Goal: Transaction & Acquisition: Purchase product/service

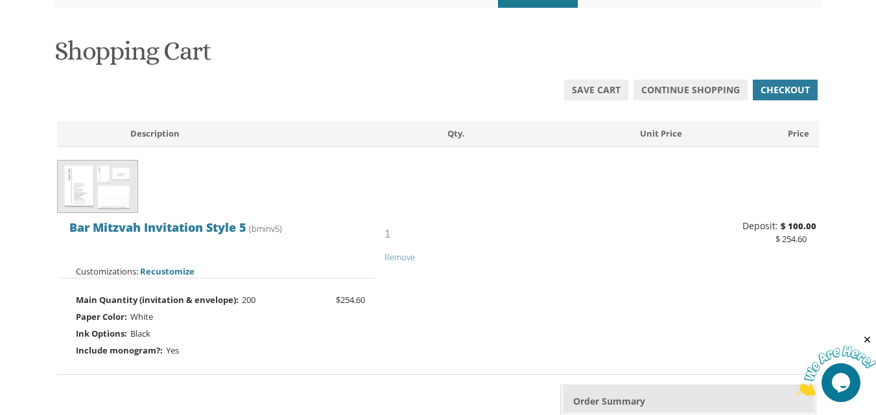
scroll to position [194, 0]
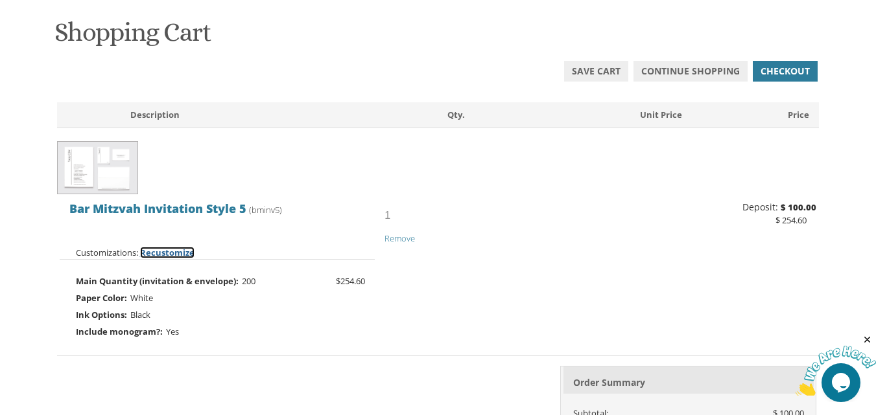
click at [180, 252] on span "Recustomize" at bounding box center [167, 253] width 54 height 12
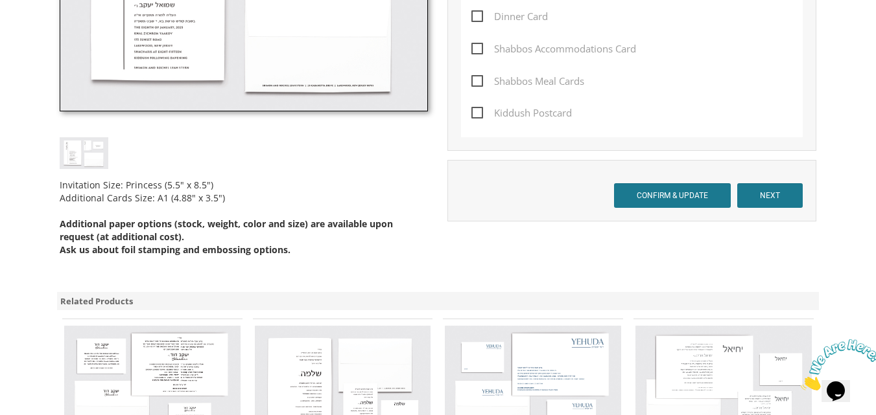
scroll to position [519, 0]
click at [767, 193] on input "NEXT" at bounding box center [769, 195] width 65 height 25
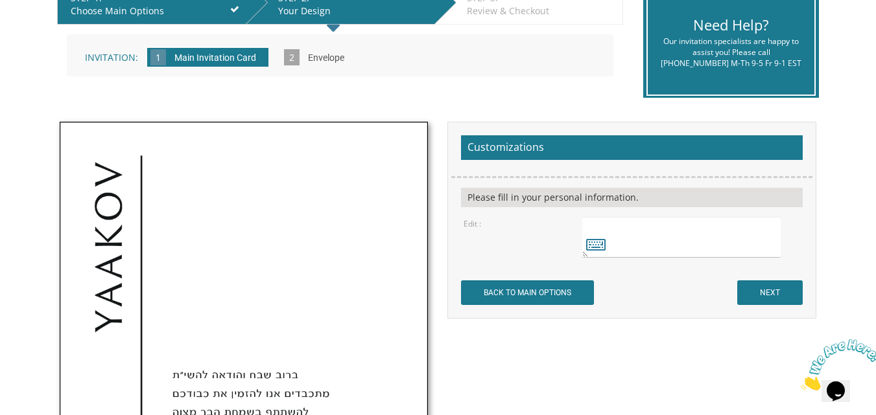
scroll to position [259, 0]
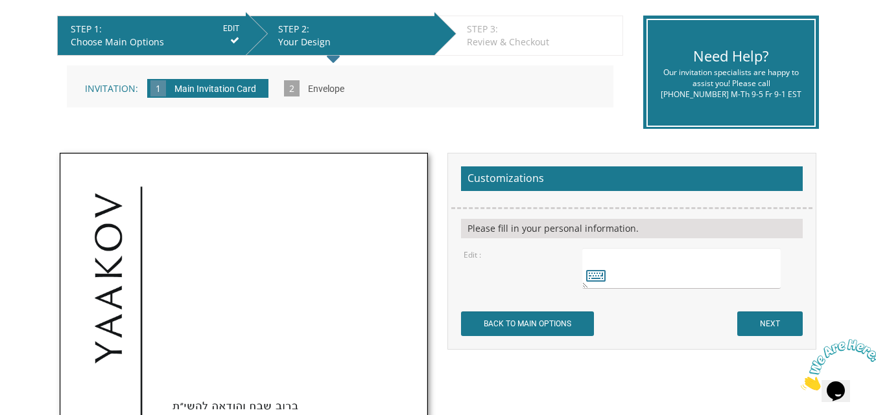
click at [314, 90] on input "Envelope" at bounding box center [325, 90] width 49 height 36
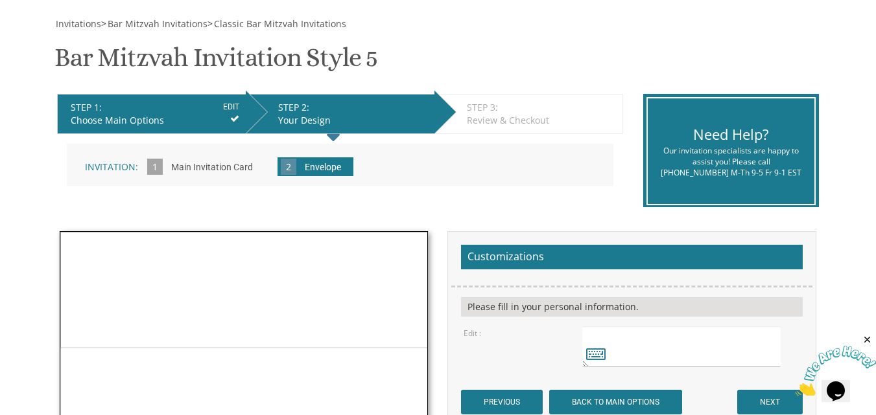
scroll to position [130, 0]
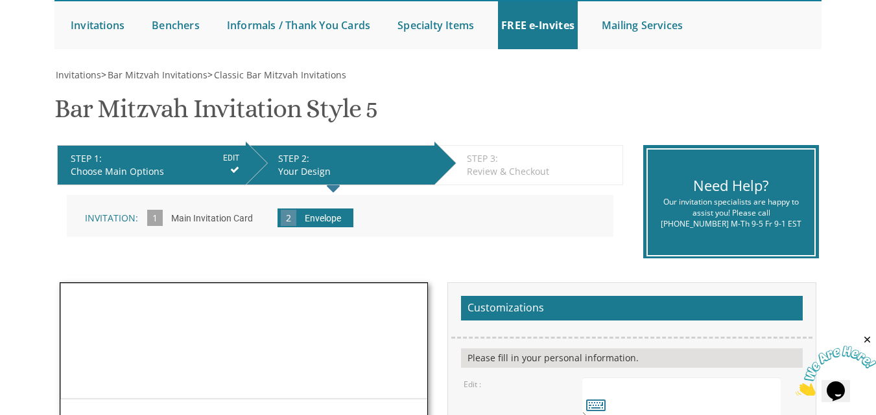
click at [210, 215] on input "Main Invitation Card" at bounding box center [212, 220] width 95 height 36
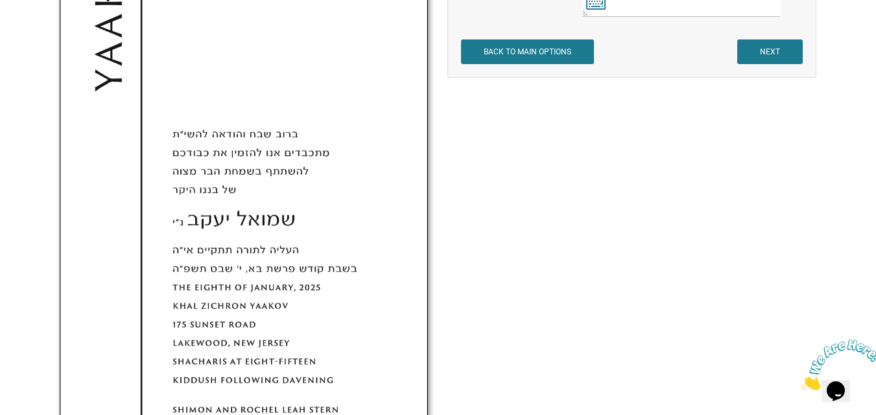
scroll to position [519, 0]
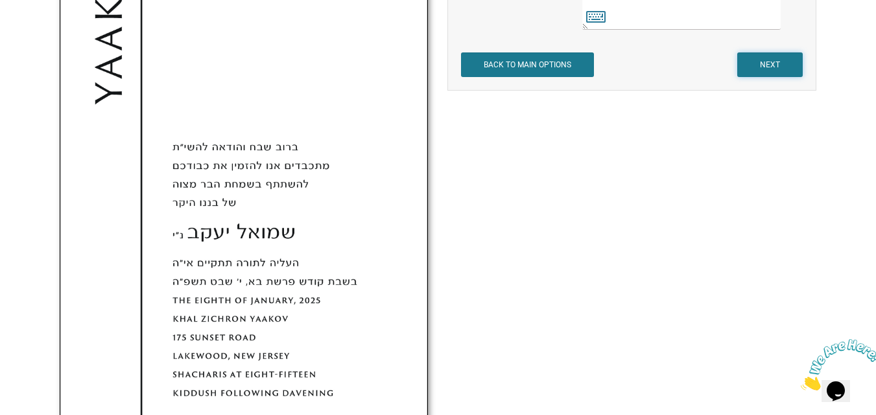
click at [760, 61] on input "NEXT" at bounding box center [769, 65] width 65 height 25
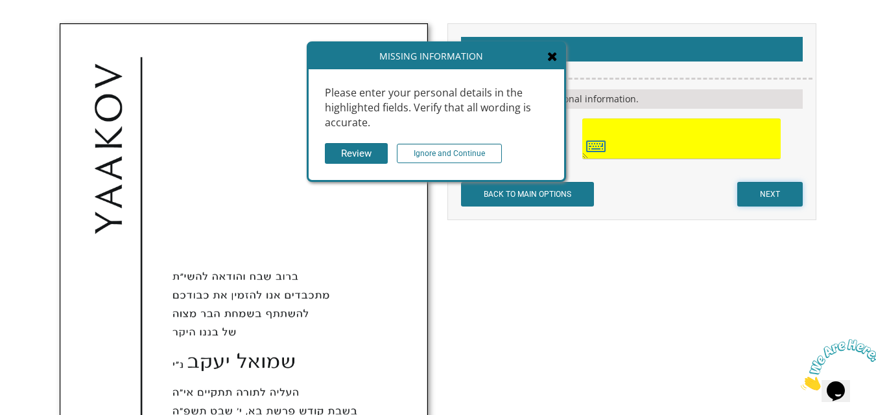
scroll to position [324, 0]
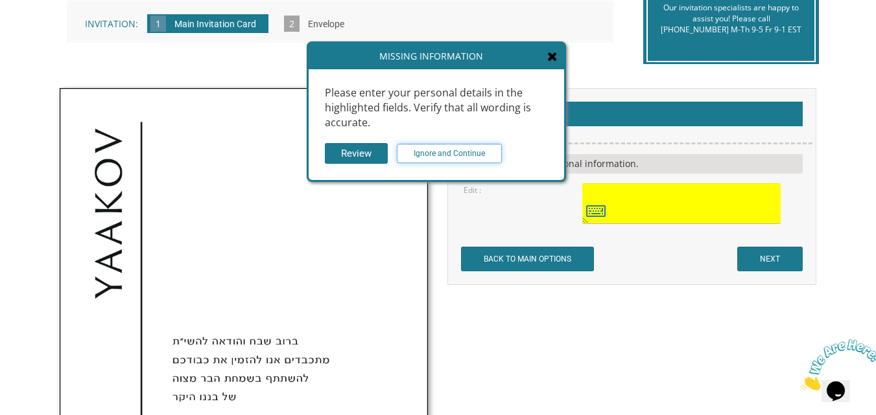
click at [470, 152] on input "Ignore and Continue" at bounding box center [449, 153] width 105 height 19
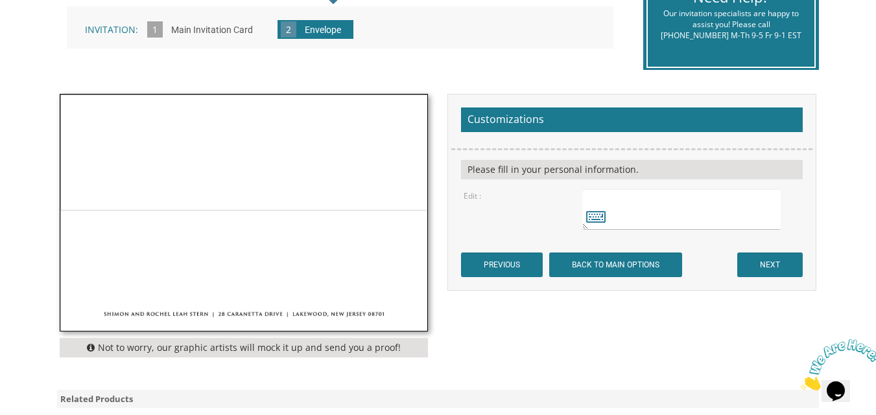
scroll to position [389, 0]
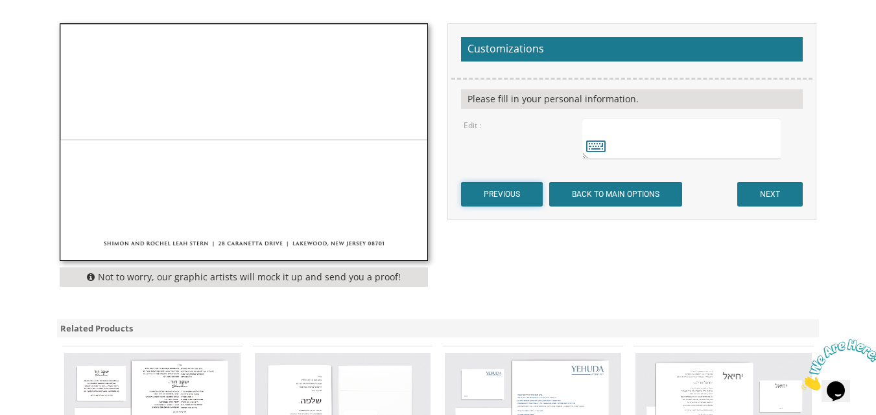
click at [506, 201] on input "PREVIOUS" at bounding box center [502, 194] width 82 height 25
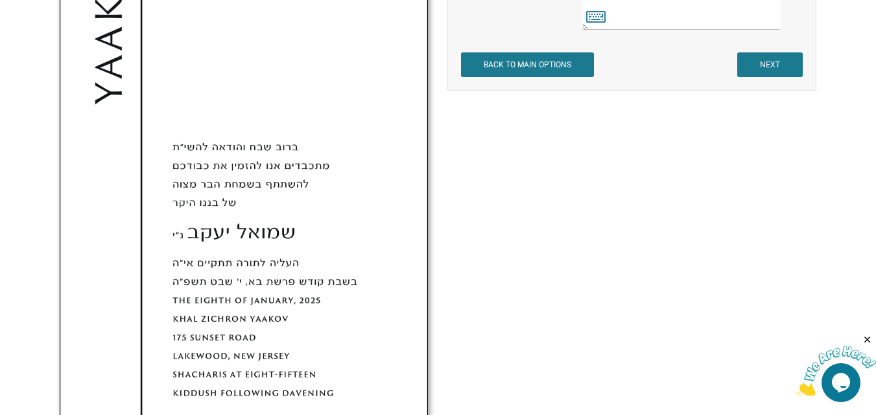
scroll to position [324, 0]
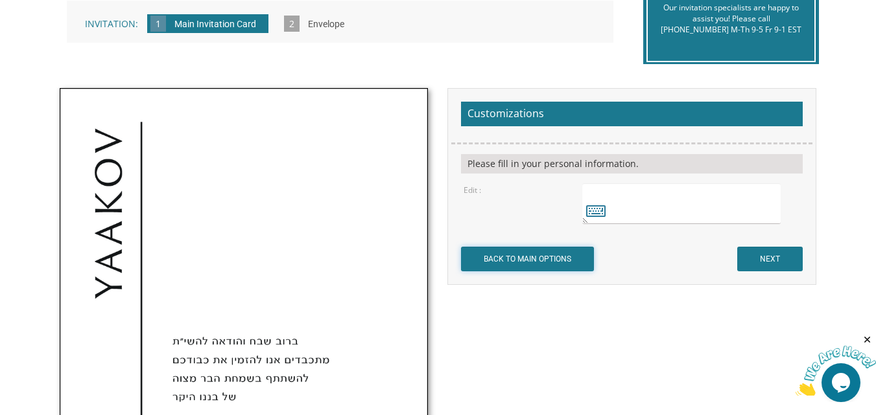
click at [524, 255] on input "BACK TO MAIN OPTIONS" at bounding box center [527, 259] width 133 height 25
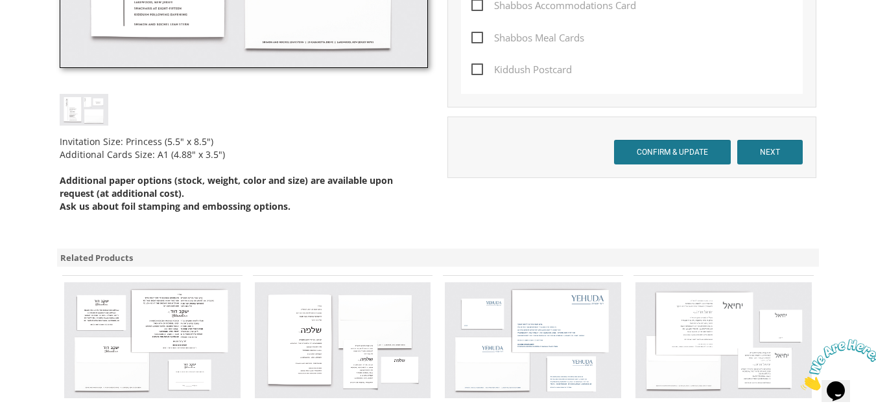
scroll to position [583, 0]
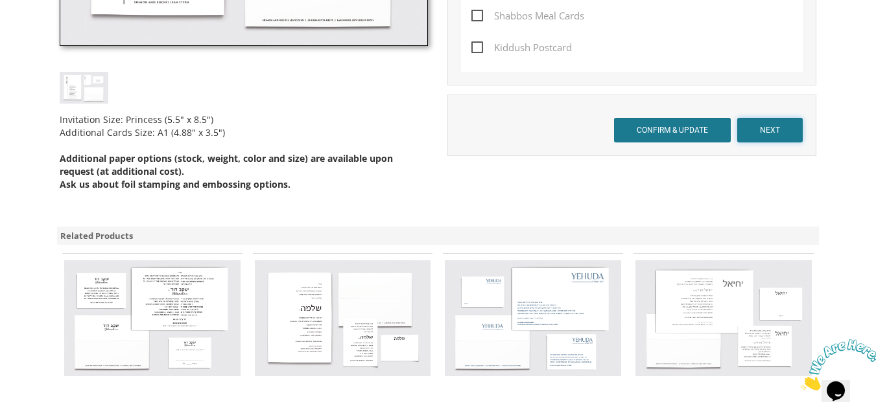
click at [774, 134] on input "NEXT" at bounding box center [769, 130] width 65 height 25
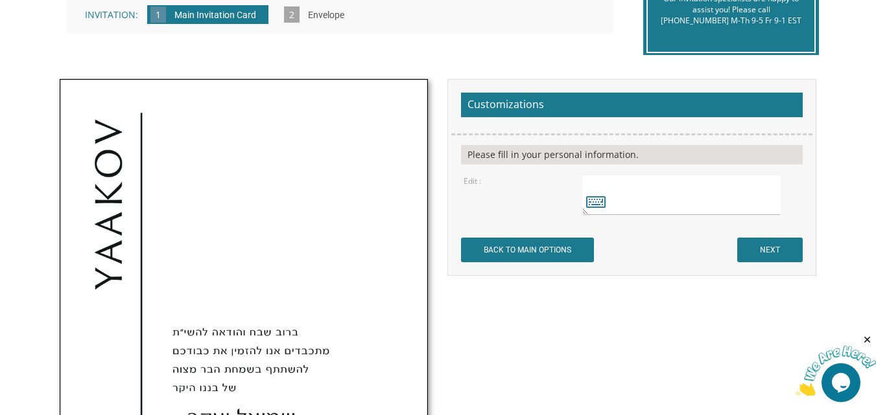
scroll to position [389, 0]
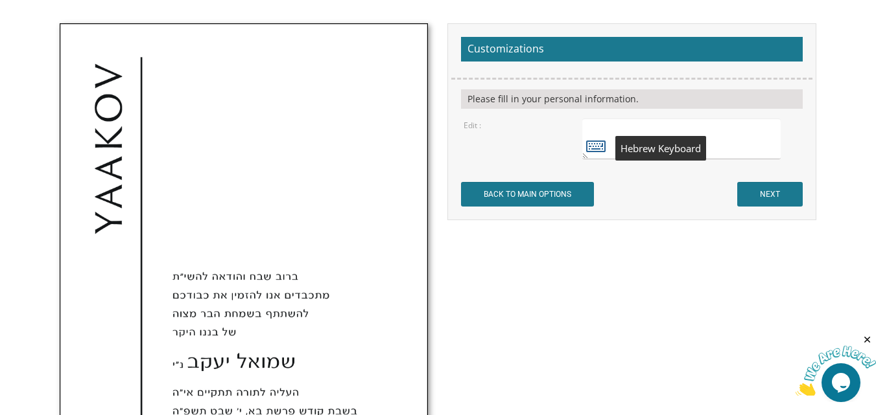
click at [598, 144] on icon at bounding box center [595, 146] width 19 height 18
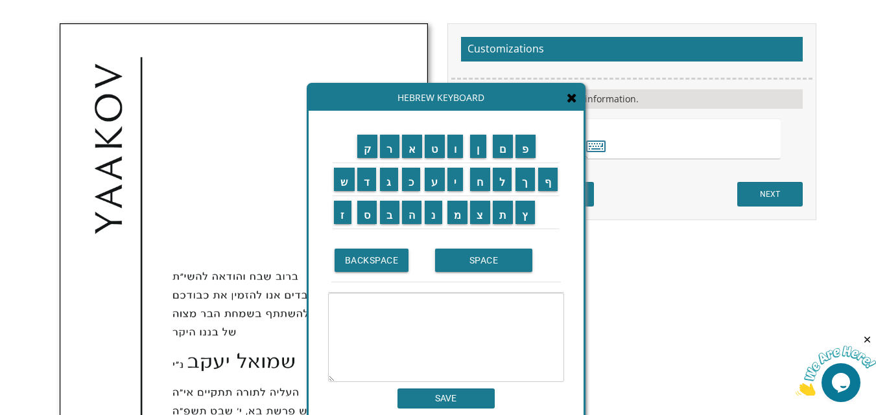
click at [569, 108] on div "Hebrew Keyboard" at bounding box center [446, 98] width 275 height 26
click at [572, 102] on icon at bounding box center [572, 97] width 10 height 13
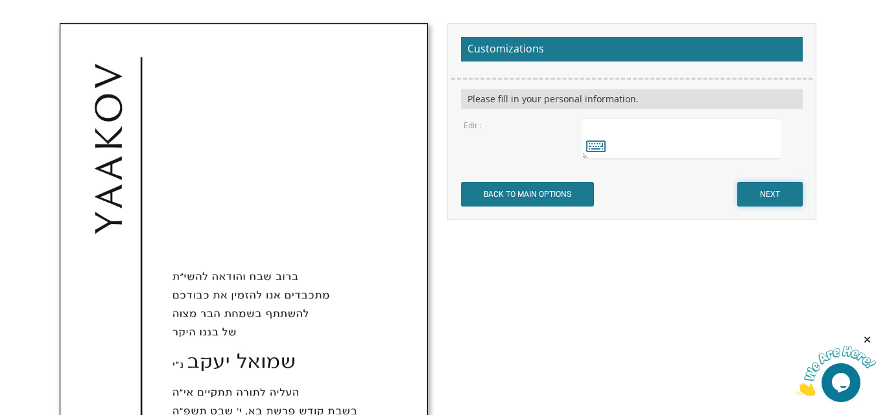
click at [783, 197] on input "NEXT" at bounding box center [769, 194] width 65 height 25
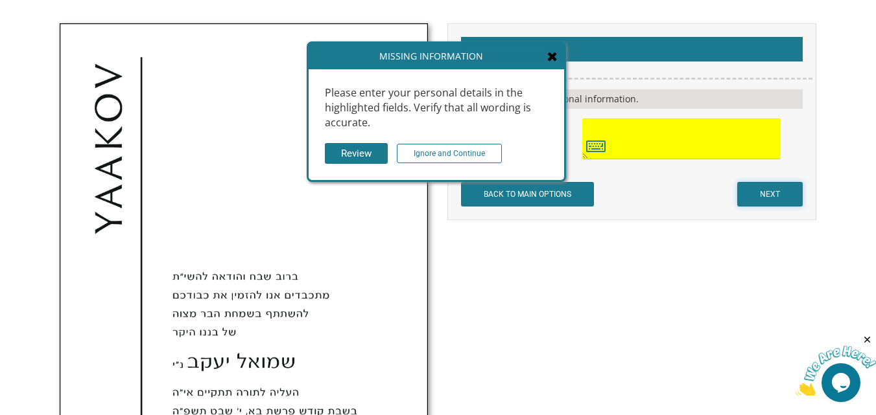
click at [783, 197] on input "NEXT" at bounding box center [769, 194] width 65 height 25
click at [439, 150] on input "Ignore and Continue" at bounding box center [449, 153] width 105 height 19
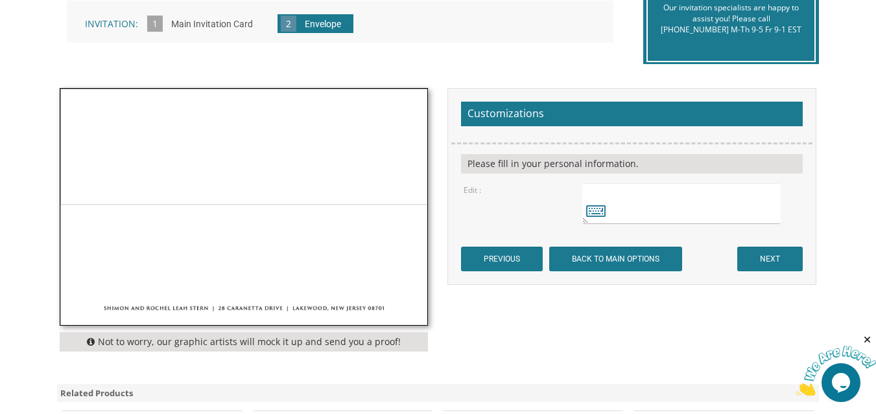
click at [806, 263] on div "Customizations Please fill in your personal information. Edit : PREVIOUS BACK T…" at bounding box center [631, 186] width 369 height 197
click at [775, 259] on input "NEXT" at bounding box center [769, 259] width 65 height 25
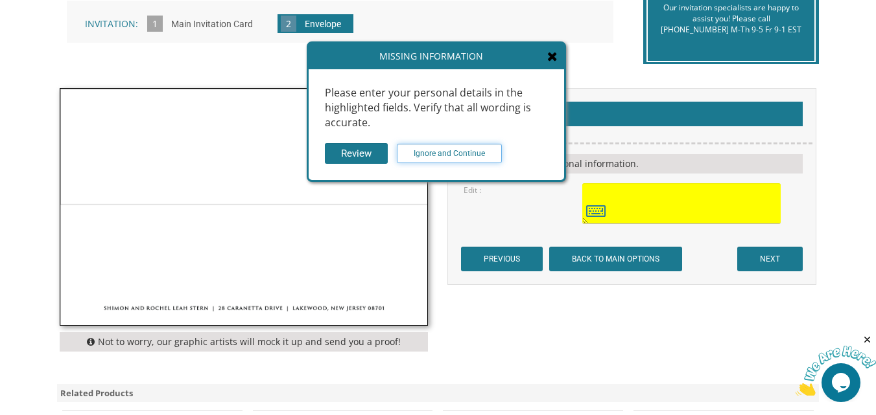
click at [449, 154] on input "Ignore and Continue" at bounding box center [449, 153] width 105 height 19
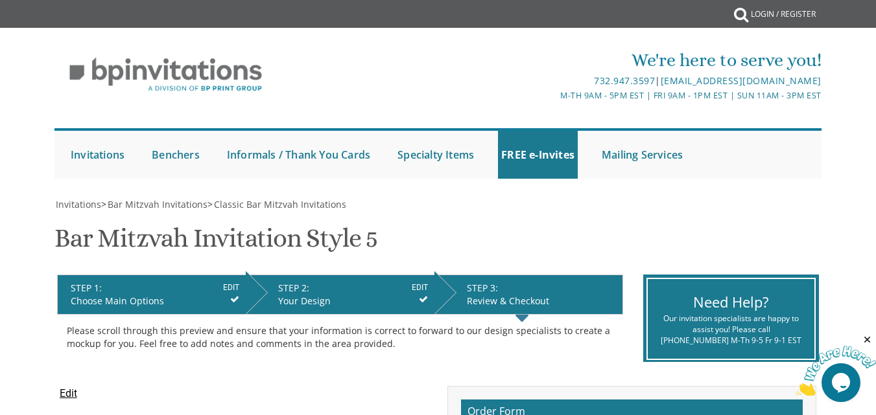
click at [419, 286] on input "EDIT" at bounding box center [420, 288] width 16 height 12
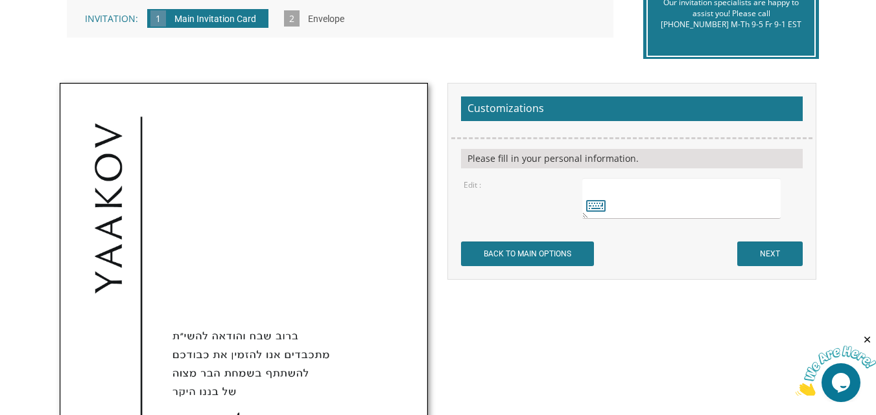
scroll to position [130, 0]
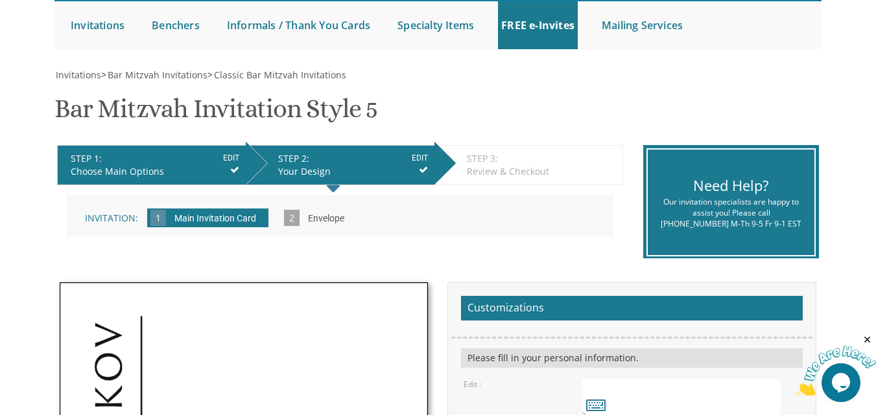
click at [186, 216] on input "Main Invitation Card" at bounding box center [215, 220] width 95 height 36
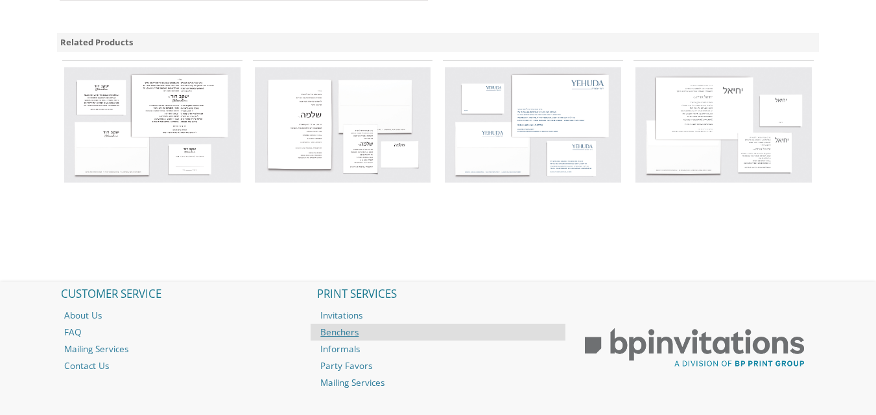
scroll to position [1073, 0]
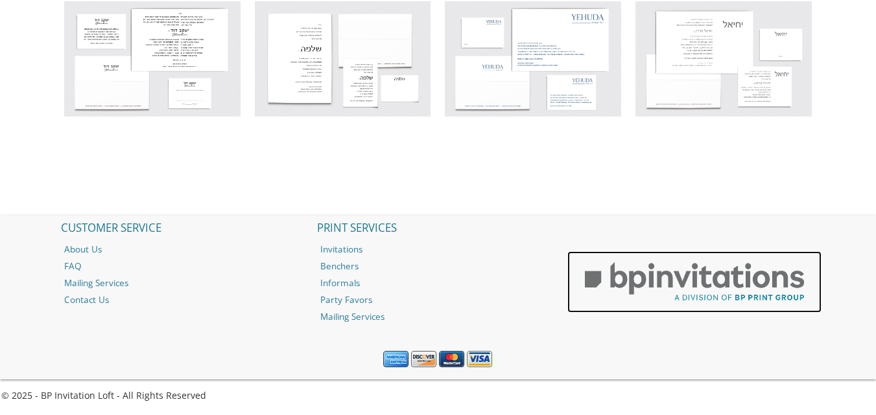
click at [686, 276] on img at bounding box center [694, 282] width 254 height 62
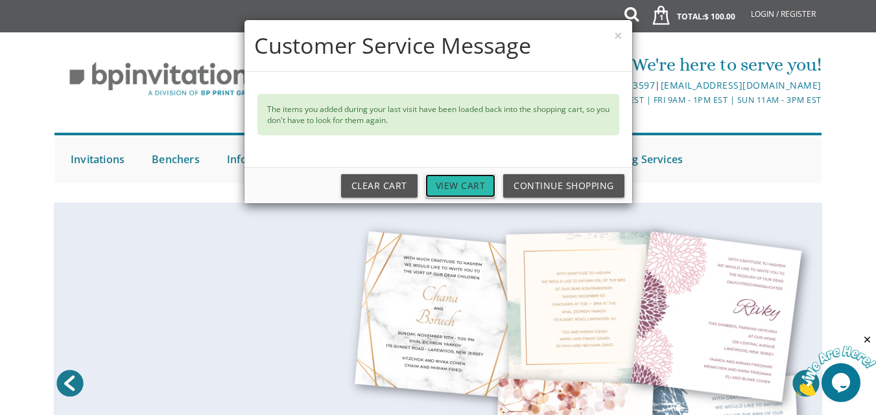
click at [454, 180] on link "View Cart" at bounding box center [460, 185] width 71 height 23
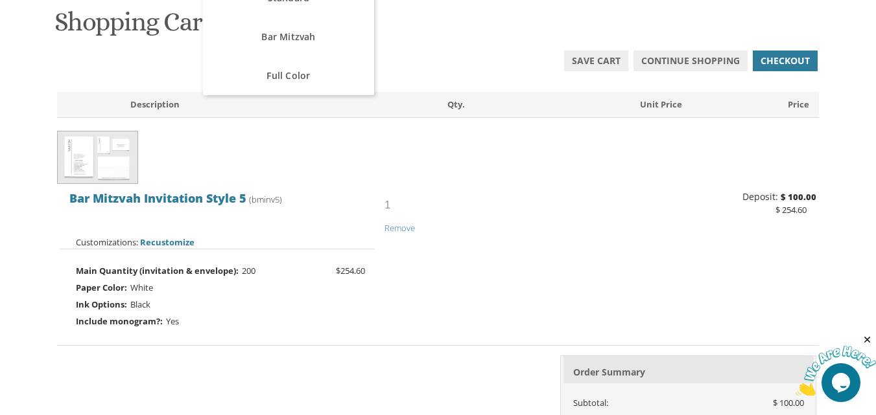
scroll to position [259, 0]
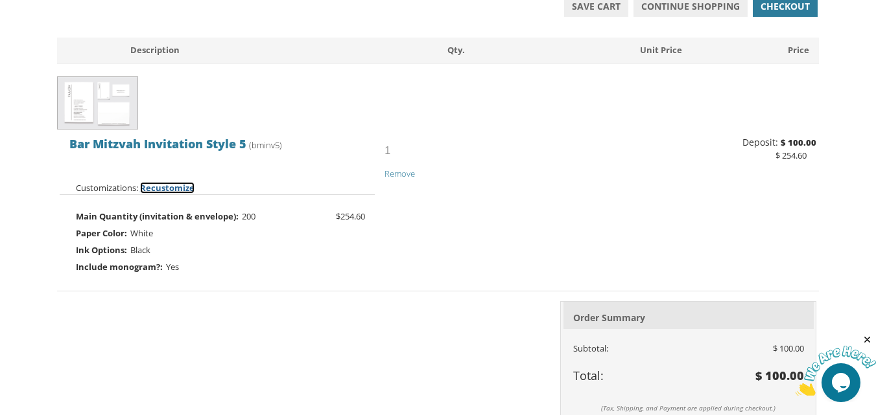
click at [156, 185] on span "Recustomize" at bounding box center [167, 188] width 54 height 12
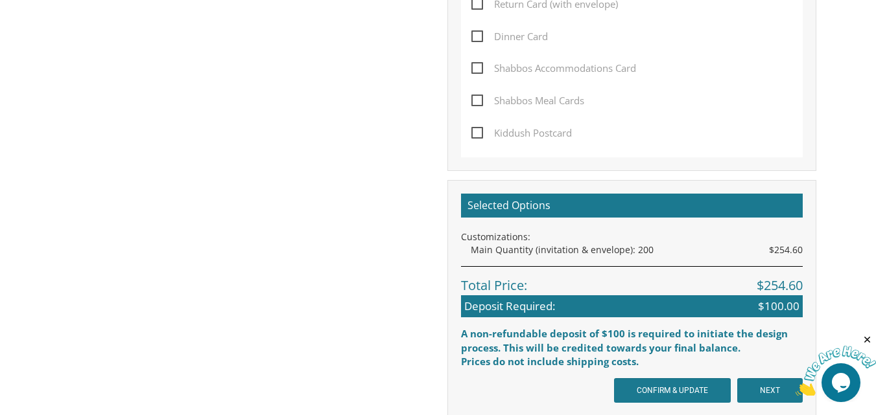
scroll to position [907, 0]
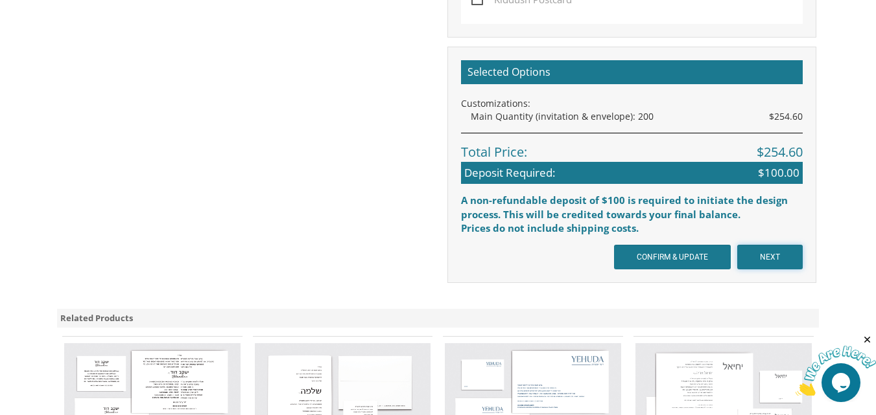
click at [773, 251] on input "NEXT" at bounding box center [769, 257] width 65 height 25
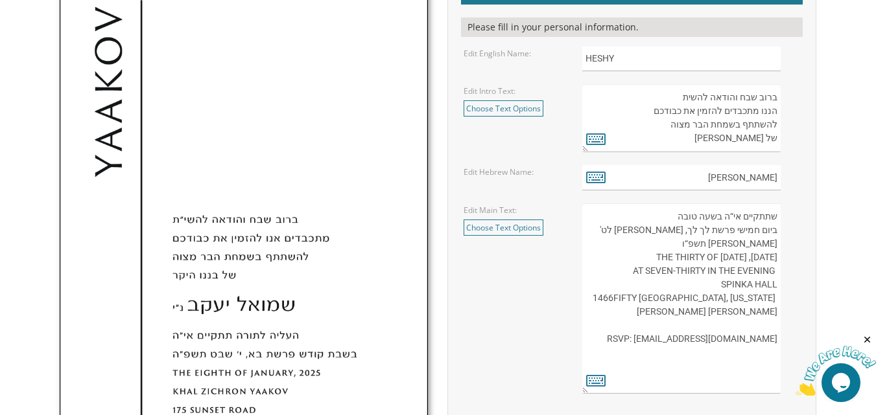
scroll to position [519, 0]
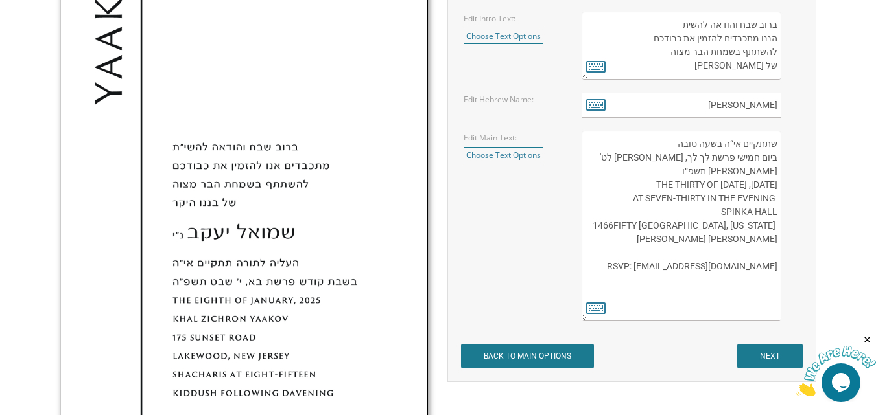
click at [693, 173] on textarea "שתתקיים אי“ה בשעה טובה ביום חמישי פרשת לך לך, אור לט' חשון תשפ“ו THURSDAY, THE …" at bounding box center [681, 226] width 198 height 191
type textarea "שתתקיים אי“ה בשעה טובה ביום חמישי פרשת לך לך, אור לט' חשון תשפ“ו THURSDAY, THE …"
click at [758, 107] on input "צבי ני" at bounding box center [681, 105] width 198 height 25
type input "צבי נ"י"
click at [686, 25] on textarea "ברוב שבח והודאה להשית הננו מתכבדים להזמין את כבודכם להשתתף בשמחת הבר מצוה של בנ…" at bounding box center [681, 46] width 198 height 68
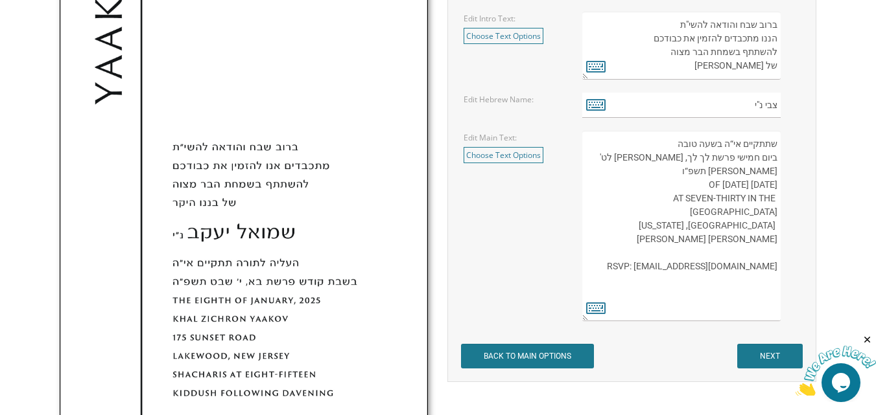
type textarea "ברוב שבח והודאה להשי"ת הננו מתכבדים להזמין את כבודכם להשתתף בשמחת הבר מצוה של ב…"
click at [751, 360] on input "NEXT" at bounding box center [769, 356] width 65 height 25
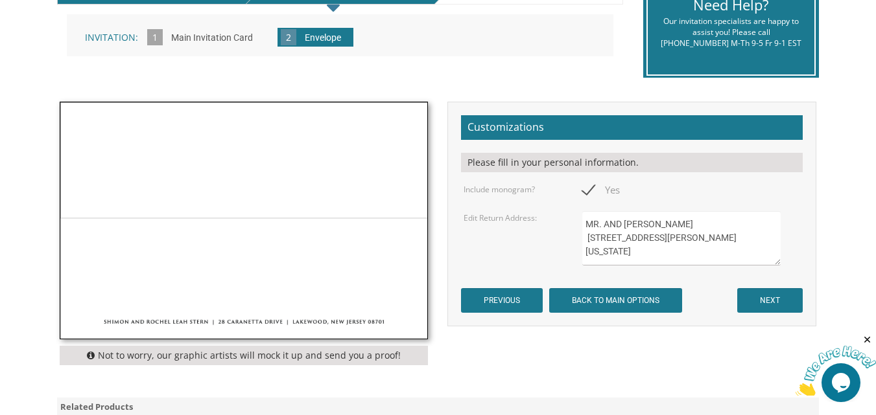
scroll to position [324, 0]
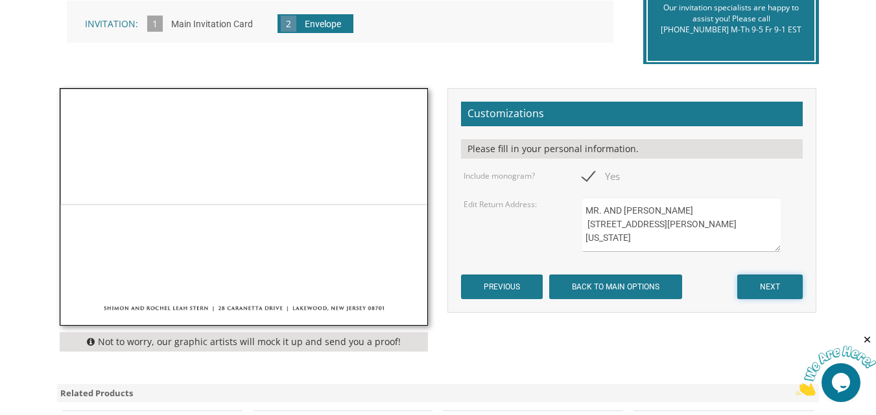
click at [765, 282] on input "NEXT" at bounding box center [769, 287] width 65 height 25
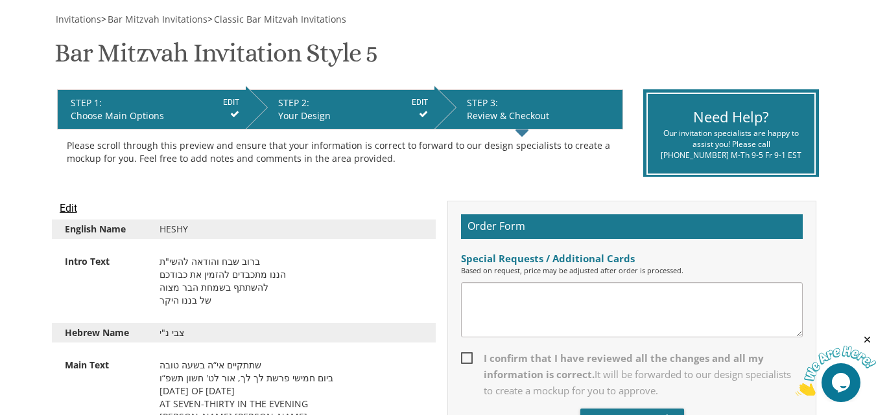
scroll to position [389, 0]
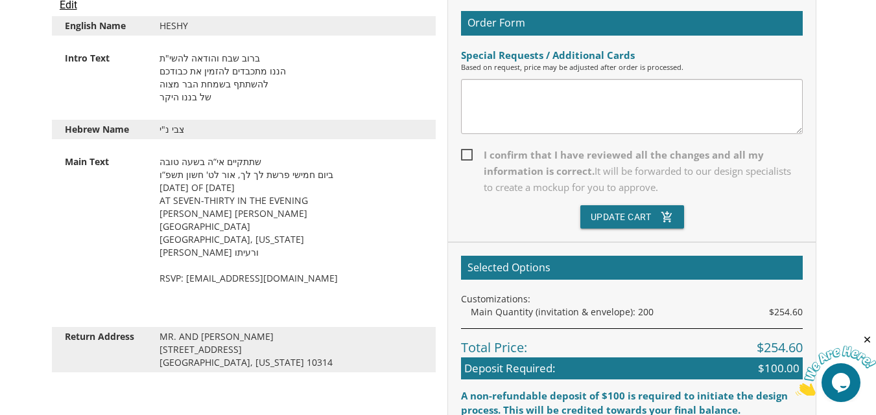
click at [516, 97] on textarea at bounding box center [632, 106] width 342 height 55
type textarea "I"
click at [502, 89] on textarea "PLEASE UNCLUDE" at bounding box center [632, 106] width 342 height 55
click at [540, 91] on textarea "PLEASE INCLUDE" at bounding box center [632, 106] width 342 height 55
type textarea "PLEASE INCLUDE THE NAME ALSO ON THE ENVELOPEV"
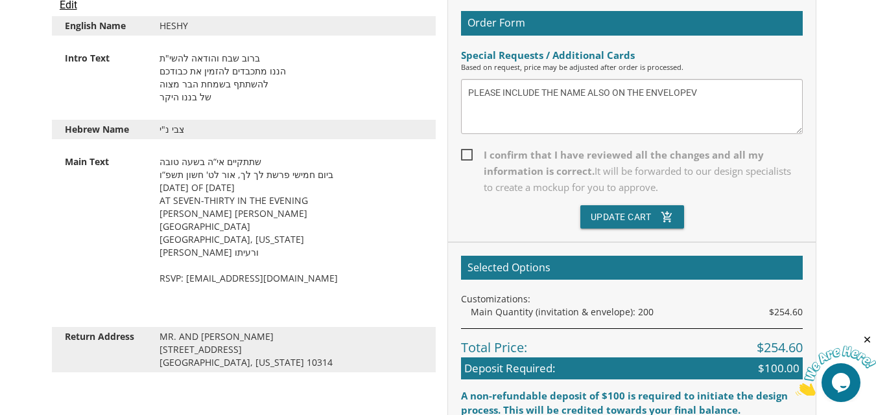
click at [467, 158] on span "I confirm that I have reviewed all the changes and all my information is correc…" at bounding box center [632, 171] width 342 height 49
click at [467, 158] on input "I confirm that I have reviewed all the changes and all my information is correc…" at bounding box center [465, 154] width 8 height 8
checkbox input "true"
click at [618, 217] on button "Update Cart add_shopping_cart" at bounding box center [632, 216] width 104 height 23
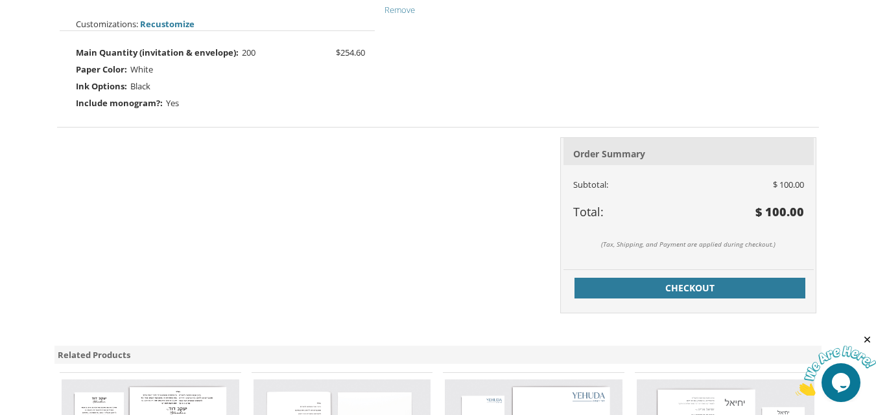
scroll to position [519, 0]
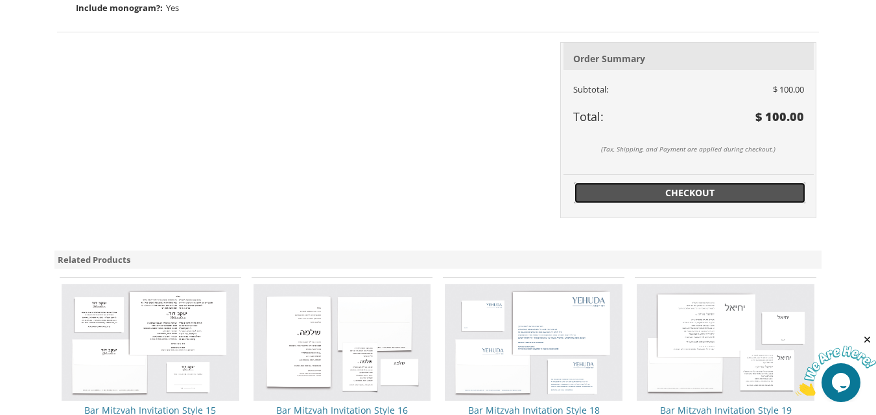
click at [625, 190] on span "Checkout" at bounding box center [689, 193] width 215 height 13
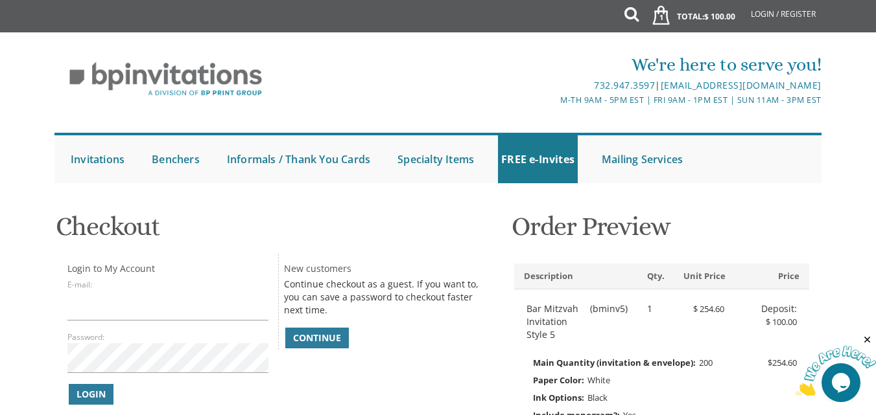
scroll to position [194, 0]
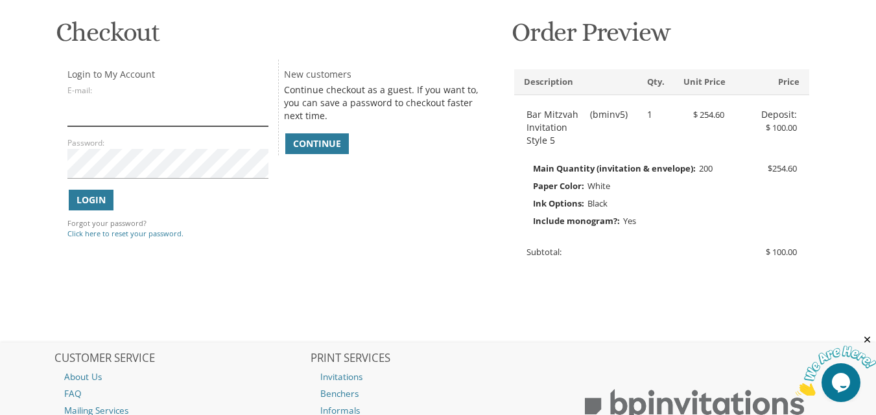
click at [224, 118] on input "E-mail:" at bounding box center [167, 112] width 201 height 30
type input "[EMAIL_ADDRESS][DOMAIN_NAME]"
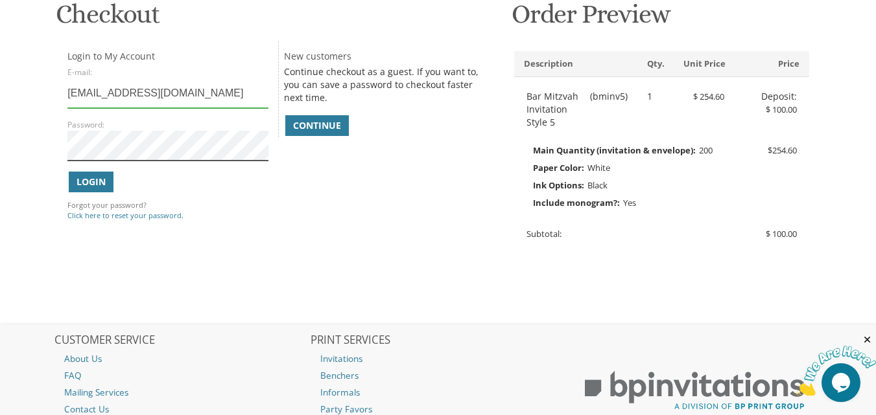
scroll to position [193, 0]
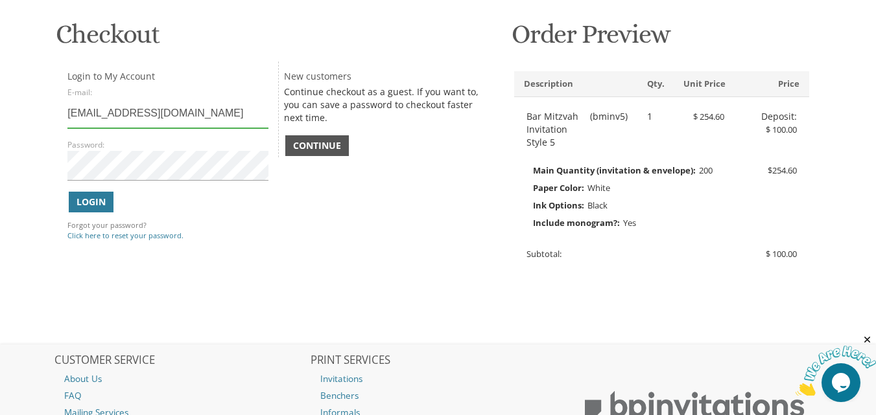
click at [333, 150] on span "Continue" at bounding box center [317, 145] width 48 height 13
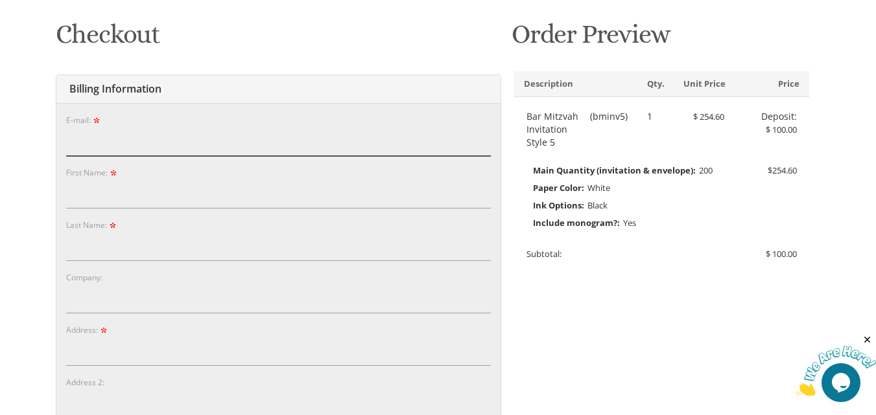
click at [266, 140] on input "E-mail:" at bounding box center [278, 141] width 425 height 30
type input "rivkybb@gmail.com"
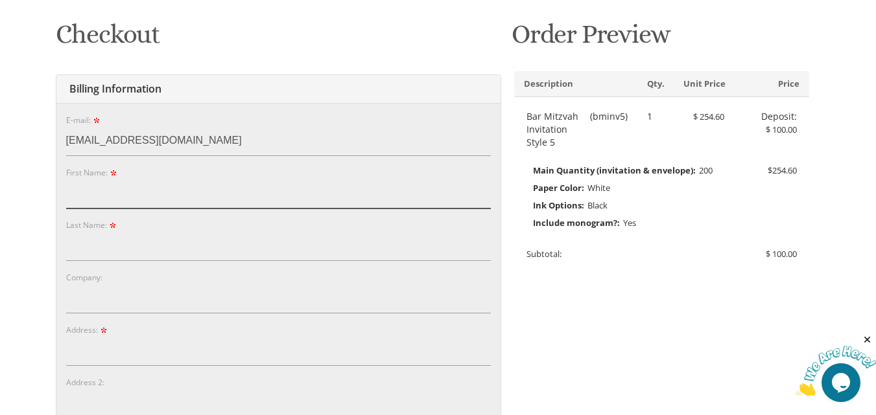
type input "rivky"
type input "baum"
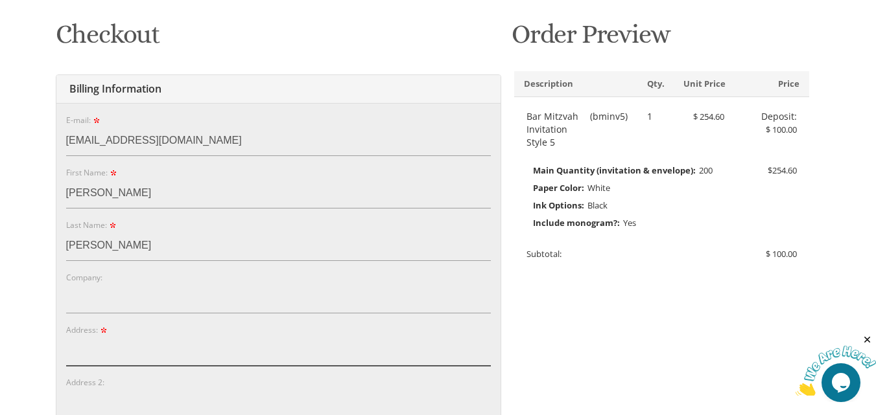
type input "79 RUPERT AVE"
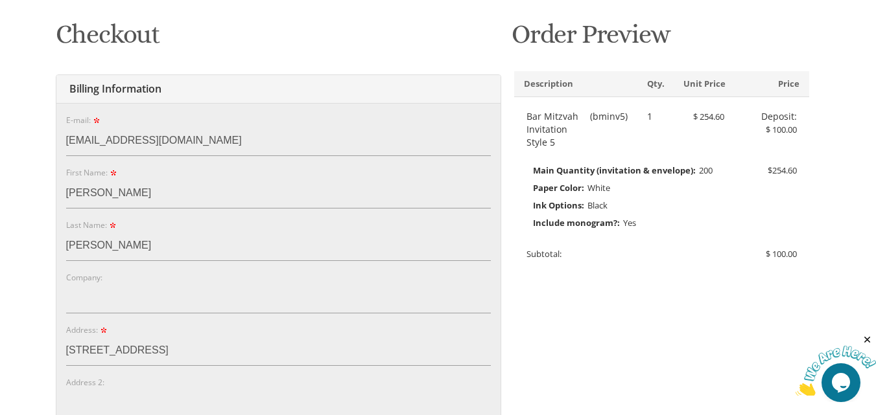
type input "STATEN ISLAND"
type input "10314-5035"
select select "NY"
type input "3479783562"
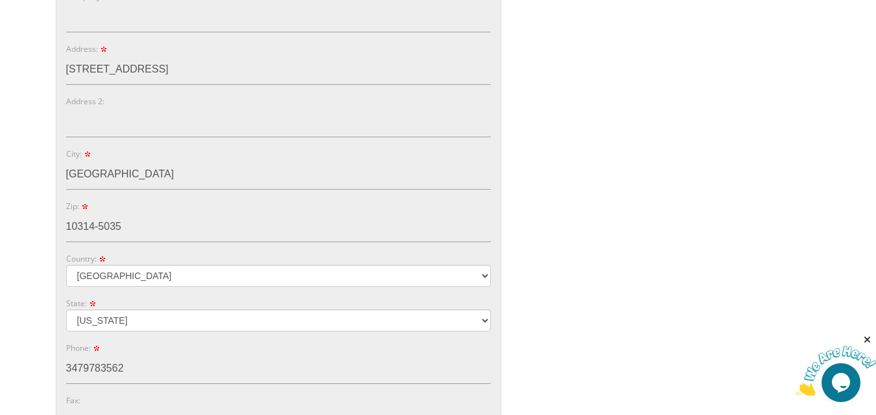
scroll to position [452, 0]
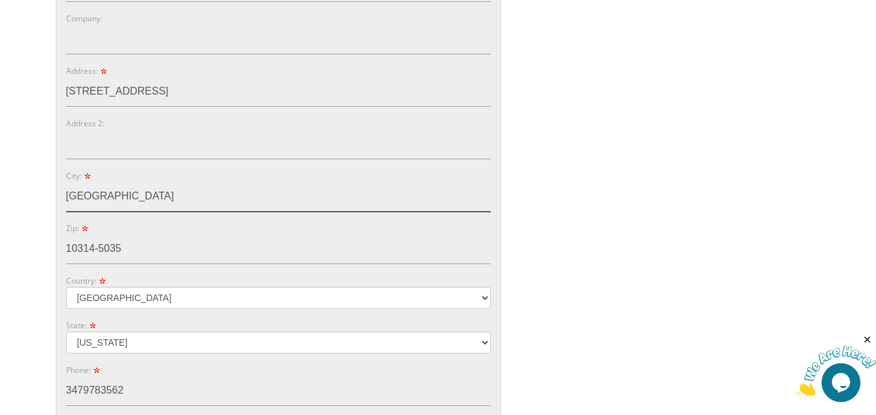
drag, startPoint x: 166, startPoint y: 193, endPoint x: 27, endPoint y: 197, distance: 138.8
click at [27, 197] on body "My Cart 1 Total: $ 100.00 $ 100.00 Bar Mitzvah Invitation Style 5 Qty. 1" at bounding box center [438, 214] width 876 height 1333
type input "BROOKLYN"
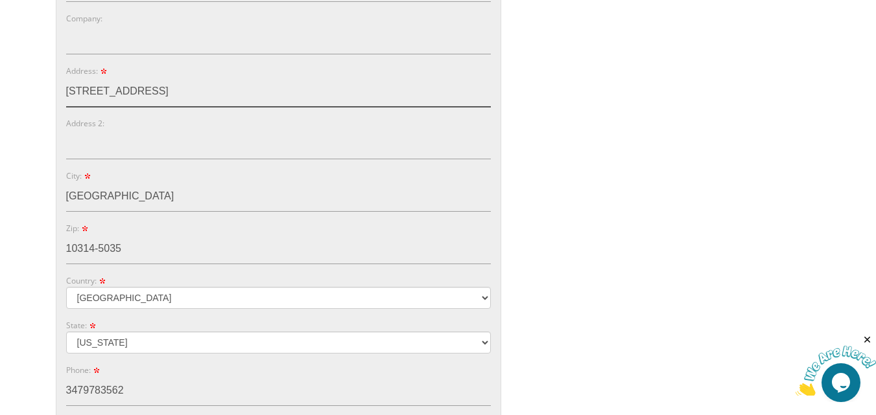
drag, startPoint x: 154, startPoint y: 86, endPoint x: 0, endPoint y: 94, distance: 154.5
click at [0, 94] on body "My Cart 1 Total: $ 100.00 $ 100.00 Bar Mitzvah Invitation Style 5 Qty. 1" at bounding box center [438, 214] width 876 height 1333
type input "1943 50TH STREET"
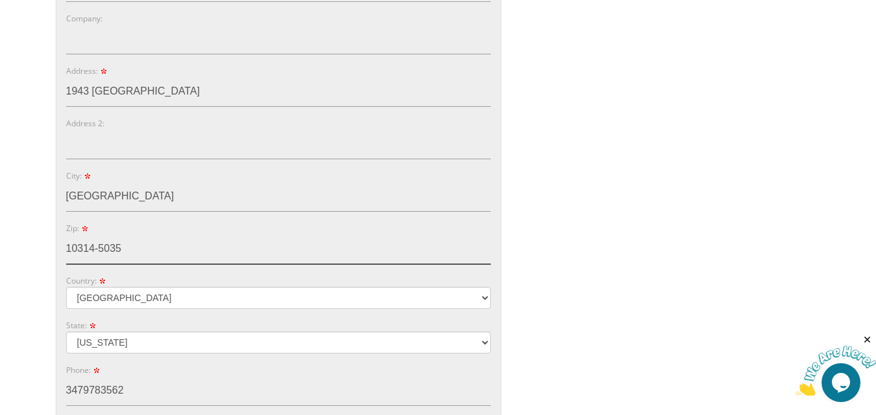
drag, startPoint x: 117, startPoint y: 251, endPoint x: 34, endPoint y: 250, distance: 83.0
click at [34, 250] on body "My Cart 1 Total: $ 100.00 $ 100.00 Bar Mitzvah Invitation Style 5 Qty. 1" at bounding box center [438, 214] width 876 height 1333
drag, startPoint x: 127, startPoint y: 244, endPoint x: 2, endPoint y: 241, distance: 125.1
click at [2, 241] on body "My Cart 1 Total: $ 100.00 $ 100.00 Bar Mitzvah Invitation Style 5 Qty. 1" at bounding box center [438, 214] width 876 height 1333
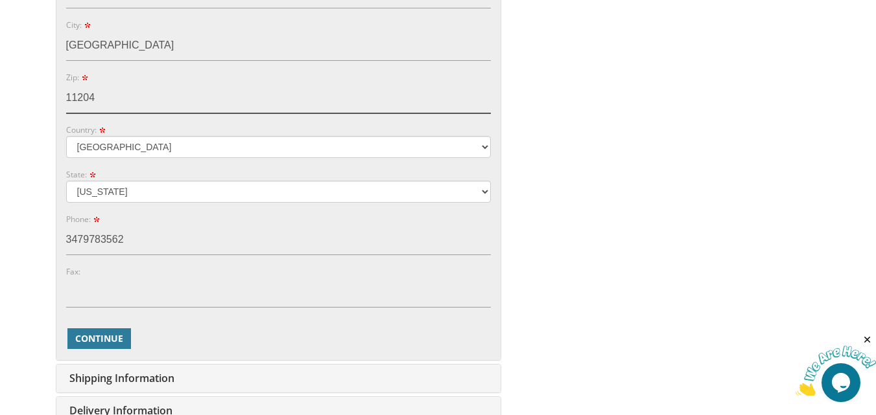
scroll to position [646, 0]
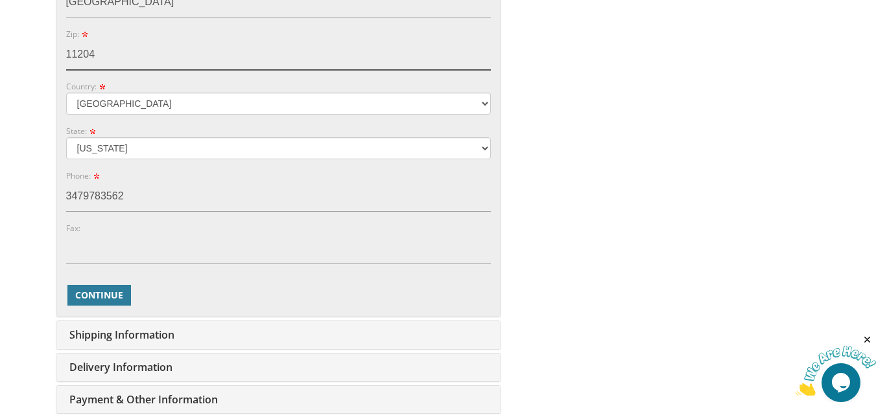
drag, startPoint x: 123, startPoint y: 53, endPoint x: 60, endPoint y: 64, distance: 63.9
click at [76, 57] on input "11204" at bounding box center [278, 55] width 425 height 30
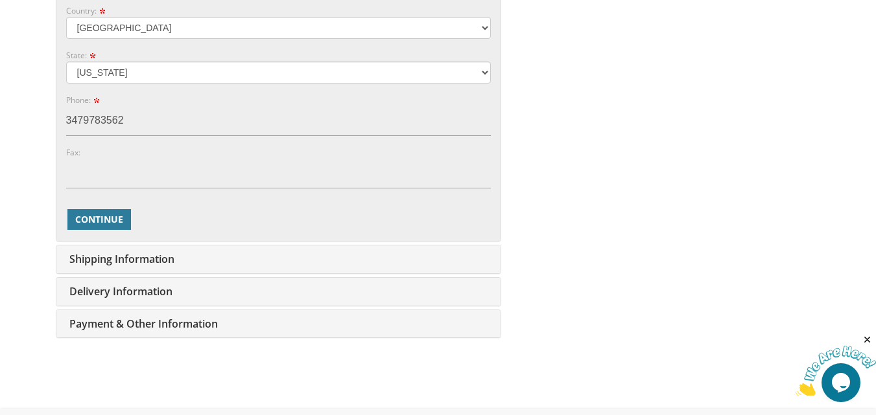
scroll to position [776, 0]
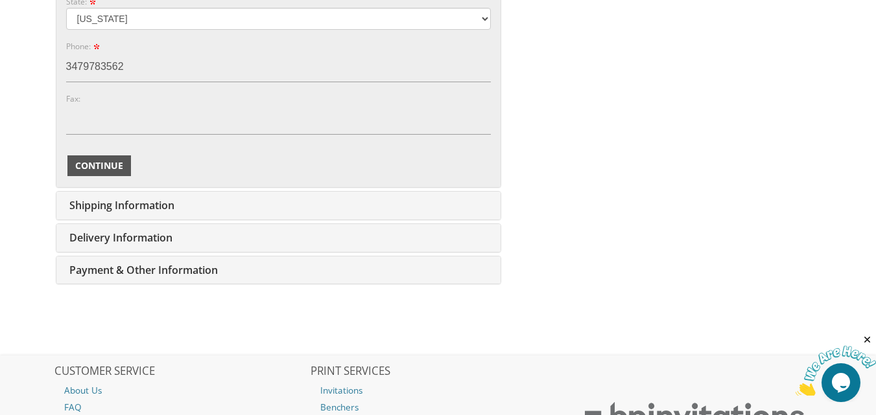
type input "11204"
click at [110, 172] on button "Continue" at bounding box center [99, 166] width 64 height 21
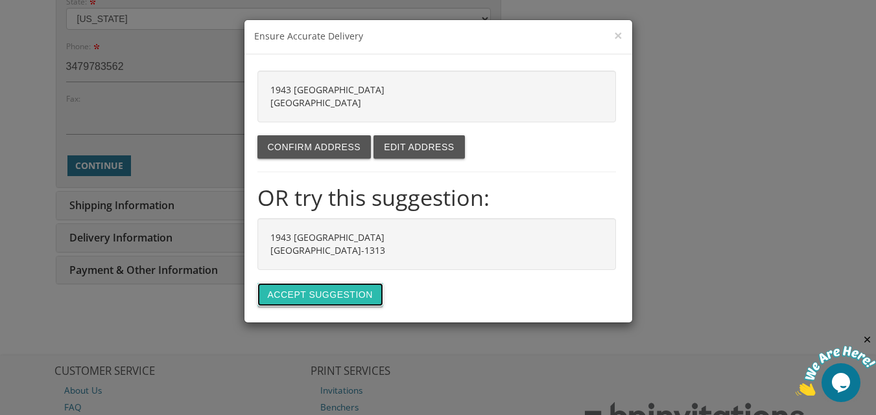
click at [309, 301] on button "Accept suggestion" at bounding box center [320, 294] width 126 height 23
type input "1943 50TH ST"
type input "11204-1313"
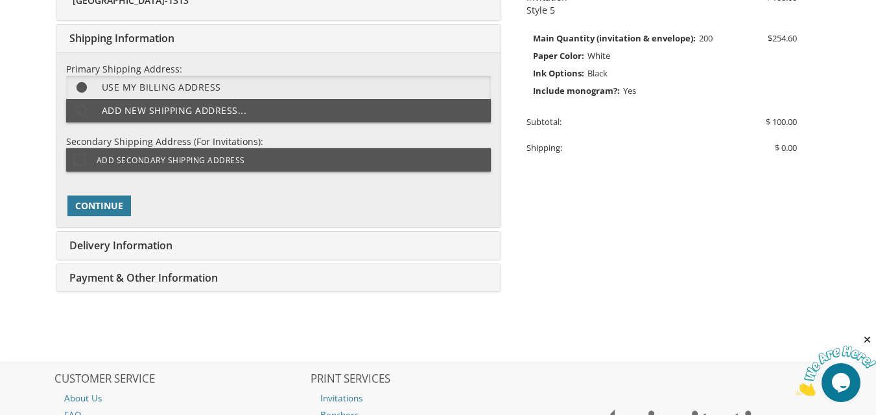
scroll to position [325, 0]
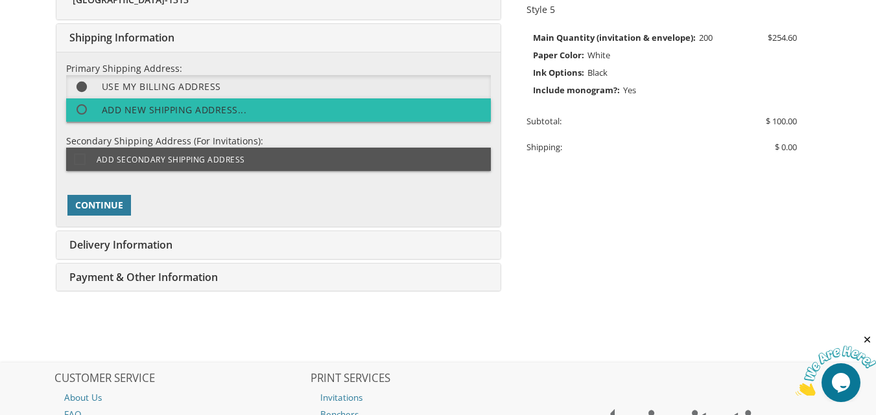
click at [83, 108] on span at bounding box center [88, 110] width 28 height 16
select select "NY"
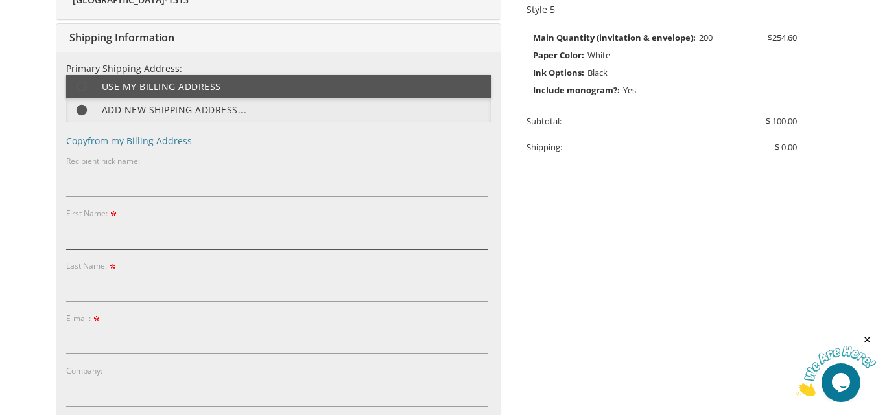
click at [121, 232] on input "First Name:" at bounding box center [276, 235] width 421 height 30
type input "rivky"
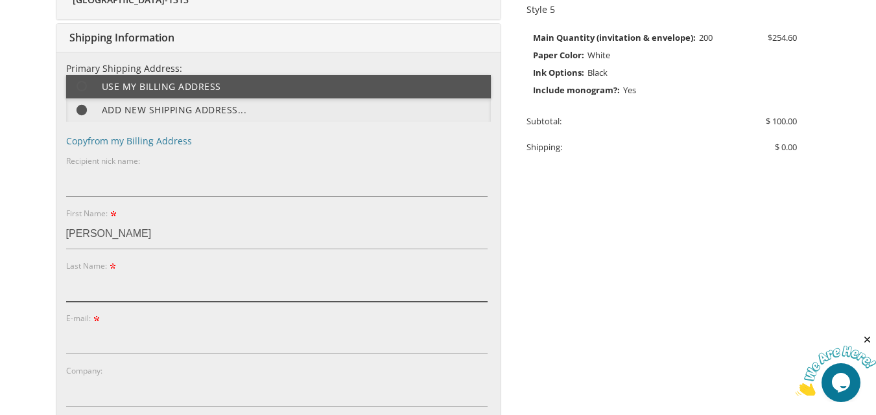
type input "baum"
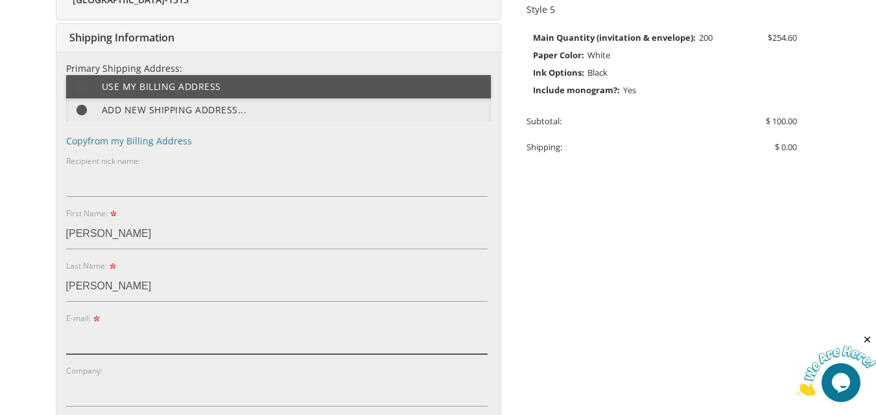
type input "rivkybb@gmail.com"
type input "79 RUPERT AVE"
type input "STATEN ISLAND"
type input "10314-5035"
type input "3479783562"
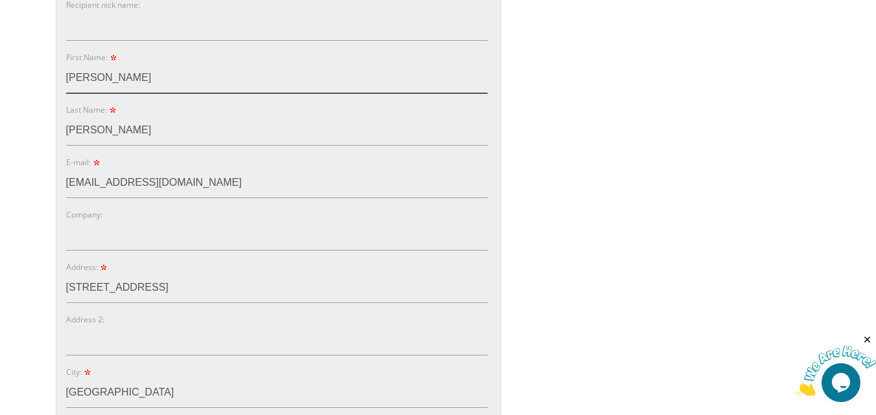
scroll to position [455, 0]
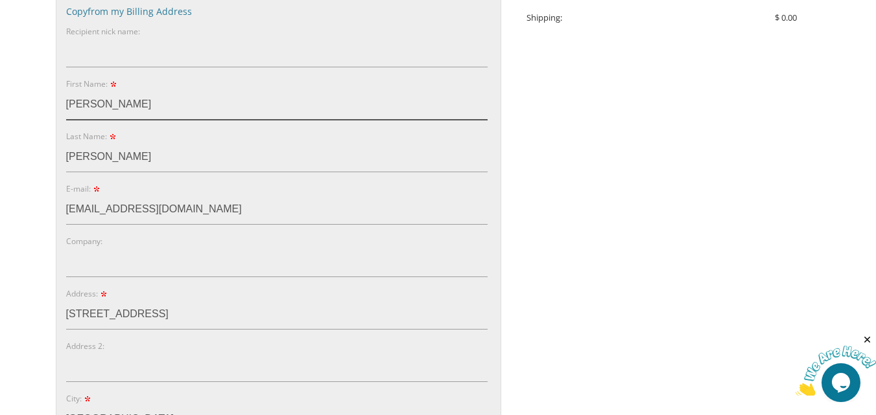
click at [63, 106] on div "Primary Shipping Address: Use my billing address Add new shipping address... Co…" at bounding box center [278, 352] width 444 height 861
click at [69, 104] on input "rivky" at bounding box center [276, 105] width 421 height 30
type input "Rivky"
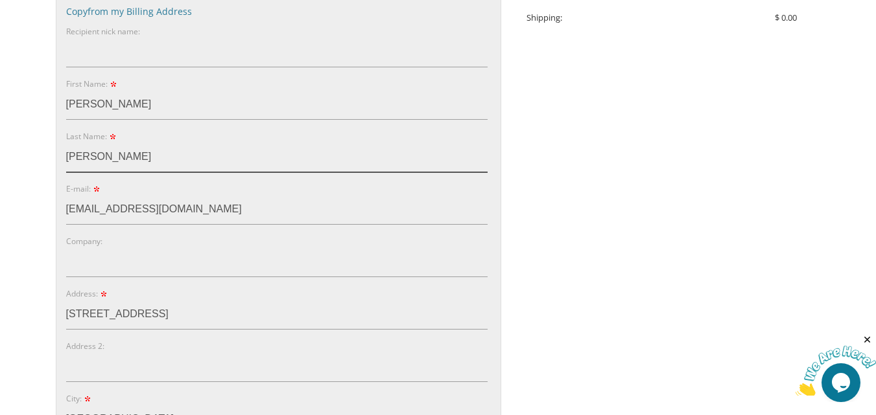
click at [69, 158] on input "baum" at bounding box center [276, 158] width 421 height 30
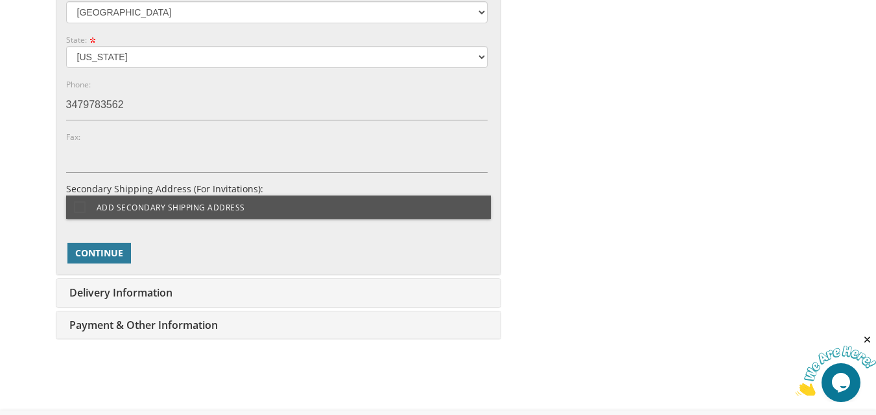
scroll to position [974, 0]
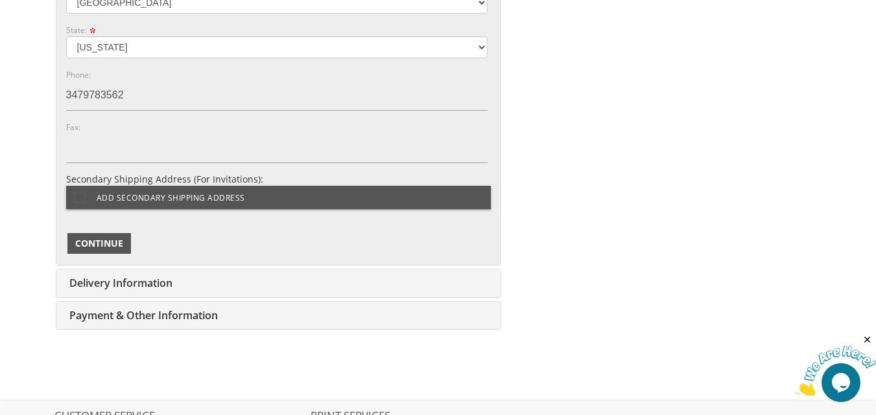
type input "Baum"
click at [119, 242] on span "Continue" at bounding box center [99, 243] width 48 height 13
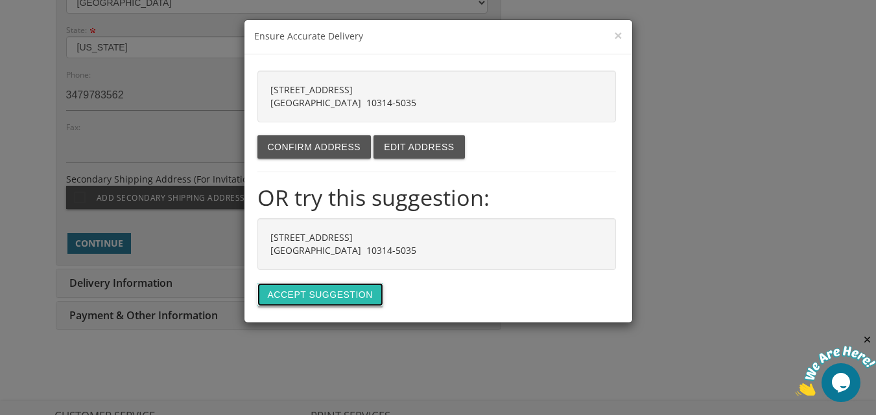
click at [321, 297] on button "Accept suggestion" at bounding box center [320, 294] width 126 height 23
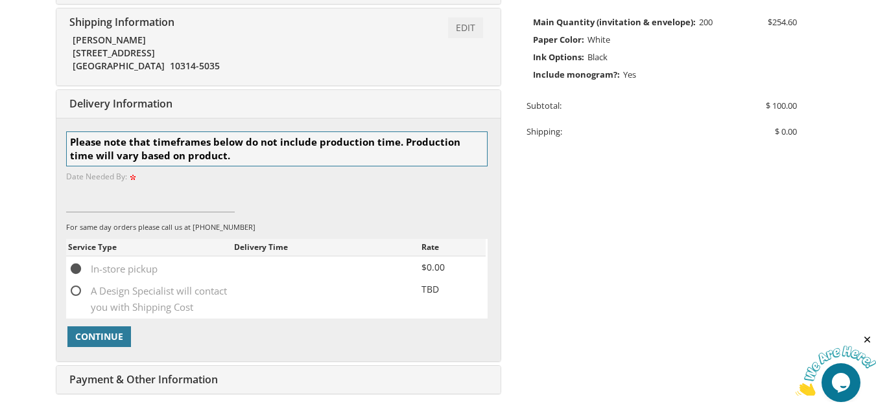
scroll to position [277, 0]
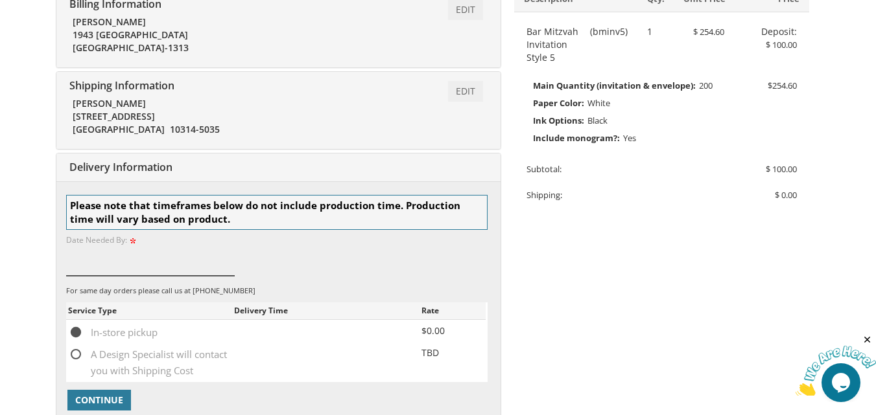
click at [117, 271] on input at bounding box center [150, 261] width 169 height 30
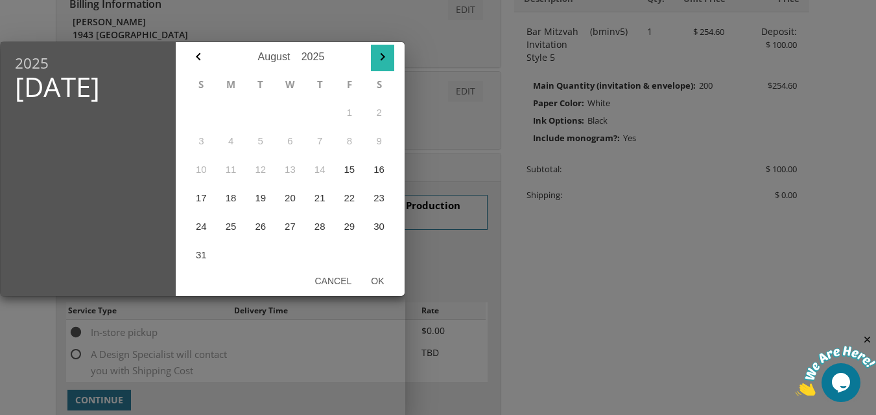
click at [385, 53] on icon "button" at bounding box center [383, 57] width 16 height 16
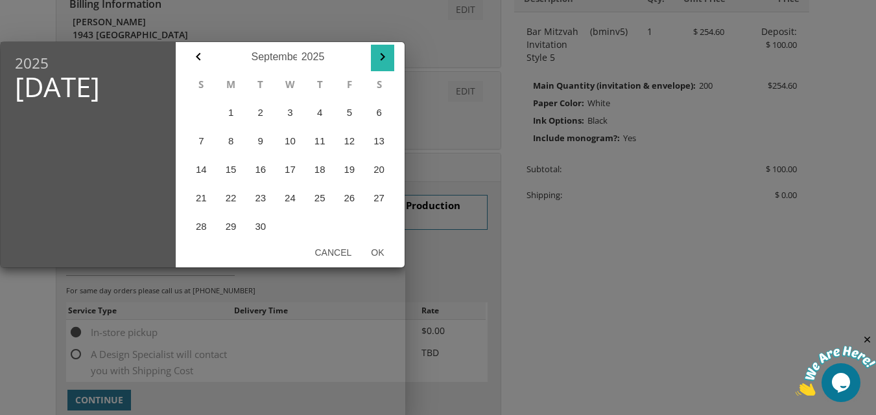
click at [385, 53] on icon "button" at bounding box center [383, 57] width 16 height 16
click at [200, 54] on icon "button" at bounding box center [199, 57] width 16 height 16
click at [231, 115] on button "1" at bounding box center [231, 113] width 30 height 29
click at [377, 250] on button "Ok" at bounding box center [377, 252] width 32 height 23
type input "Sep 01, 2025"
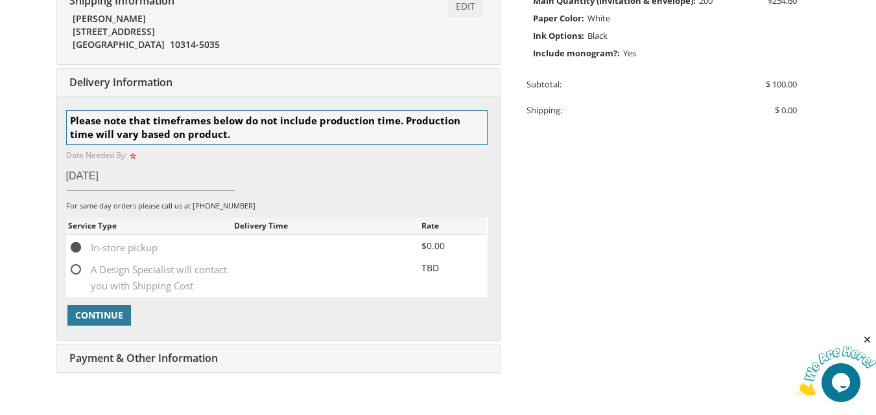
scroll to position [407, 0]
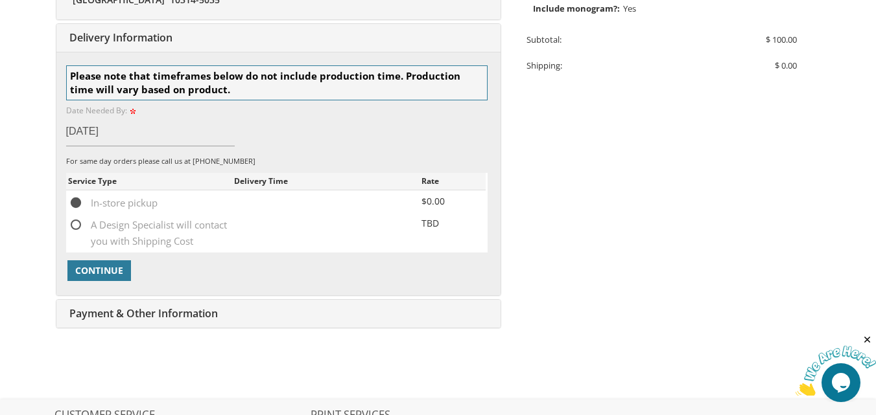
click at [73, 228] on span "A Design Specialist will contact you with Shipping Cost" at bounding box center [151, 225] width 166 height 16
click at [73, 228] on input "A Design Specialist will contact you with Shipping Cost" at bounding box center [72, 224] width 8 height 8
radio input "true"
click at [104, 272] on span "Continue" at bounding box center [99, 270] width 48 height 13
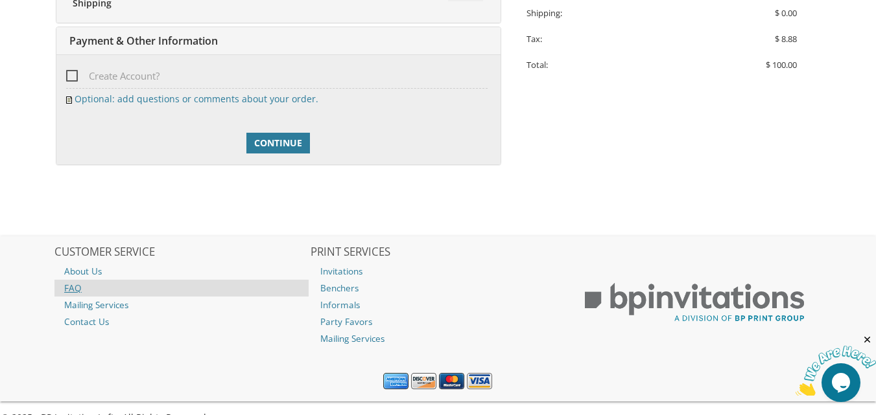
scroll to position [462, 0]
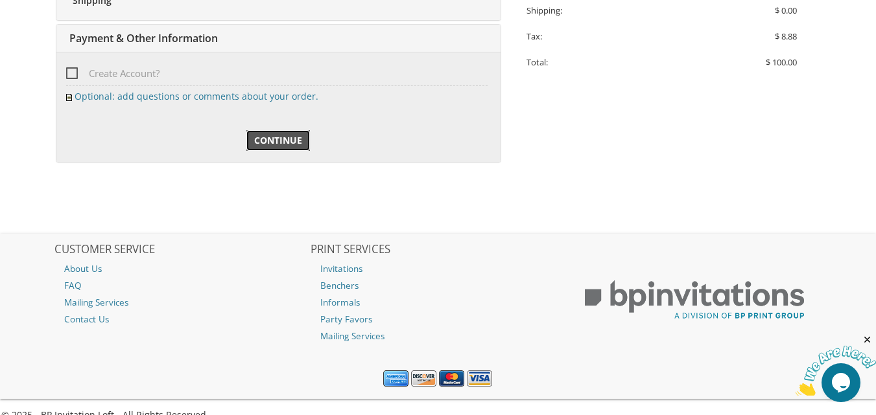
click at [273, 143] on span "Continue" at bounding box center [278, 140] width 48 height 13
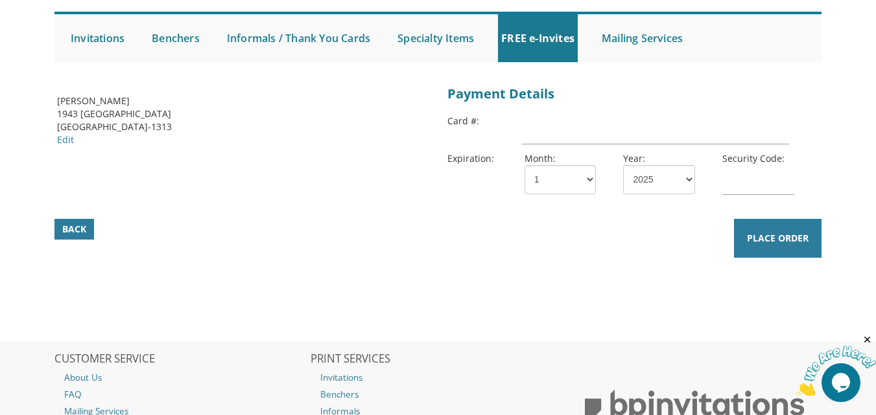
scroll to position [130, 0]
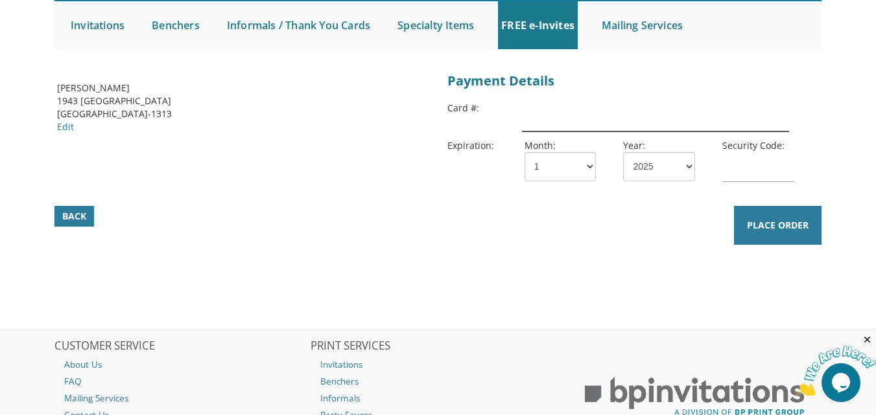
click at [552, 131] on input "text" at bounding box center [655, 117] width 267 height 30
type input "[CREDIT_CARD_NUMBER]"
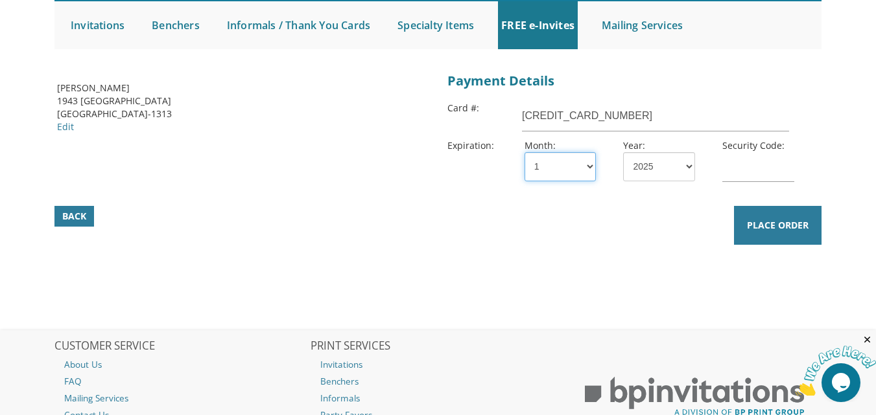
click at [577, 165] on select "1 2 3 4 5 6 7 8 9 10 11 12" at bounding box center [559, 166] width 71 height 29
select select "05"
click at [524, 152] on select "1 2 3 4 5 6 7 8 9 10 11 12" at bounding box center [559, 166] width 71 height 29
click at [665, 163] on select "2025 2026 2027 2028 2029 2030 2031 2032 2033 2034 2035" at bounding box center [658, 166] width 71 height 29
select select "28"
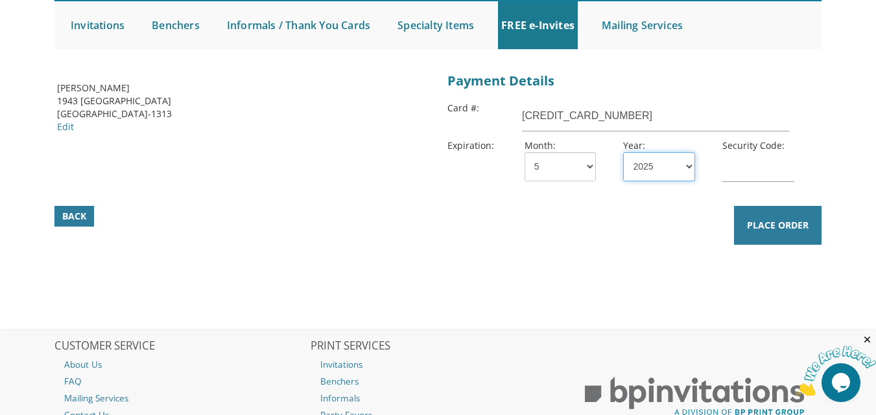
click at [623, 152] on select "2025 2026 2027 2028 2029 2030 2031 2032 2033 2034 2035" at bounding box center [658, 166] width 71 height 29
click at [737, 171] on input "text" at bounding box center [757, 167] width 71 height 30
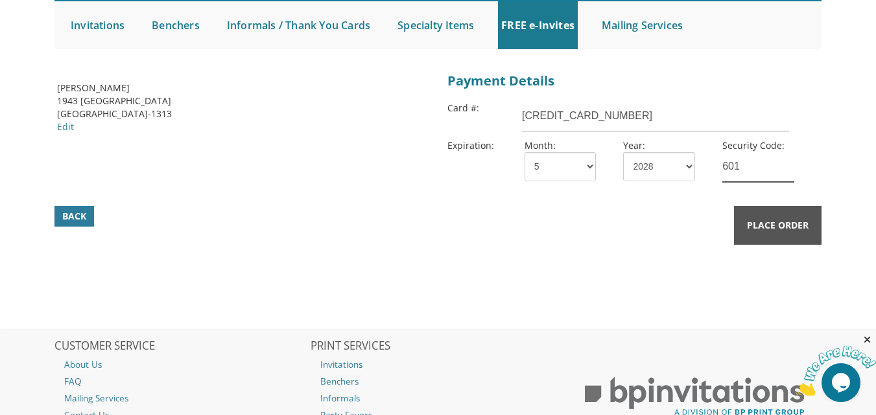
type input "601"
click at [791, 234] on button "Place Order" at bounding box center [778, 225] width 88 height 39
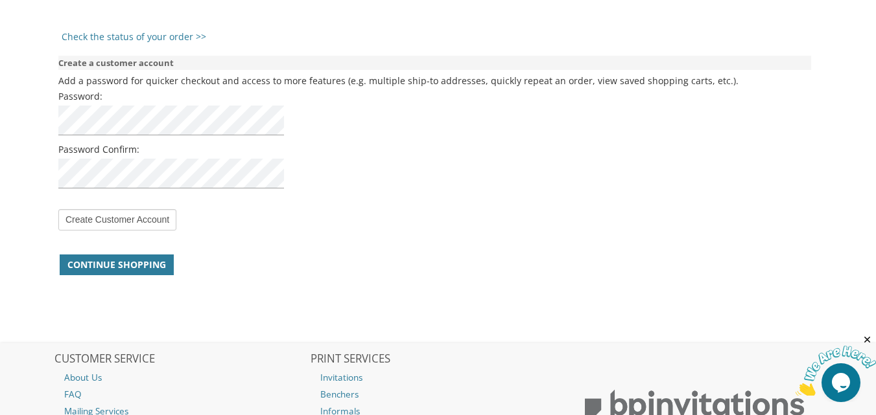
scroll to position [972, 0]
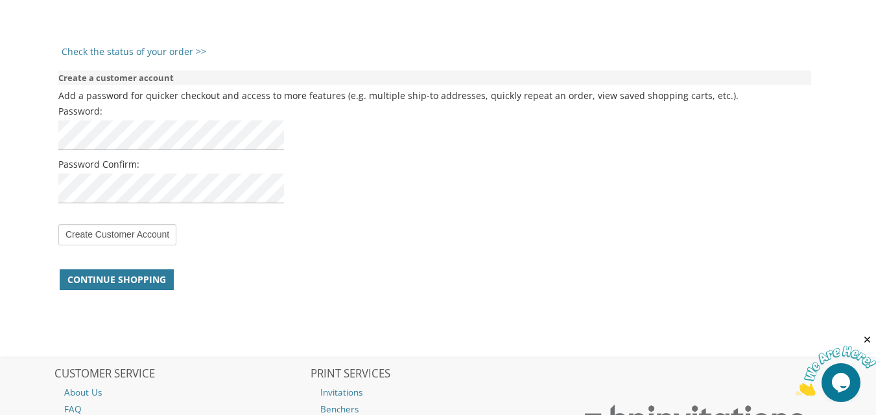
click at [255, 288] on div "Continue Shopping" at bounding box center [436, 280] width 756 height 25
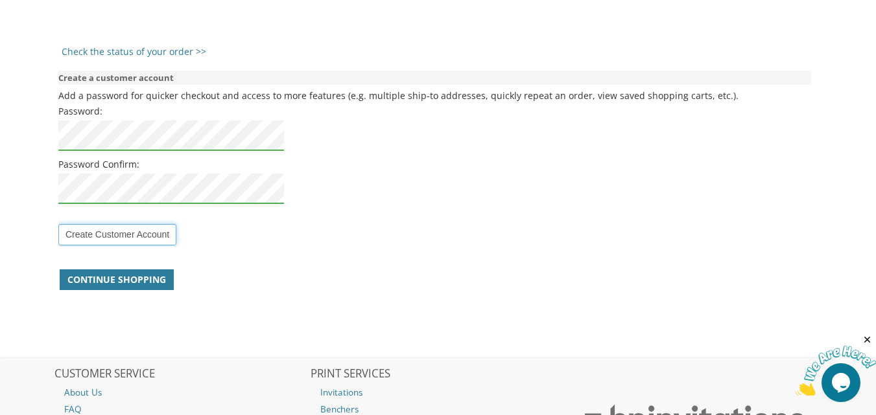
click at [136, 234] on input "Create Customer Account" at bounding box center [117, 234] width 118 height 21
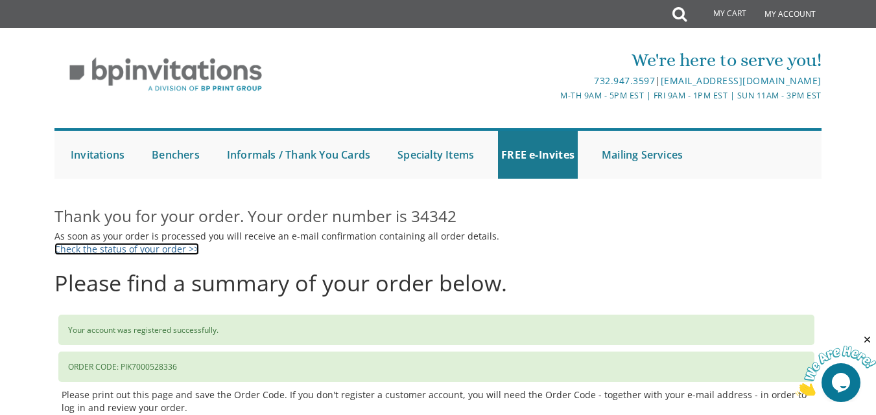
click at [126, 251] on link "Check the status of your order >>" at bounding box center [126, 249] width 145 height 12
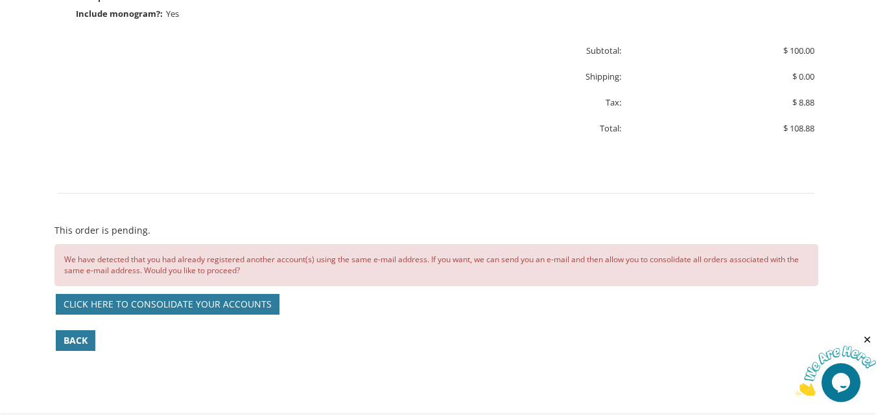
scroll to position [778, 0]
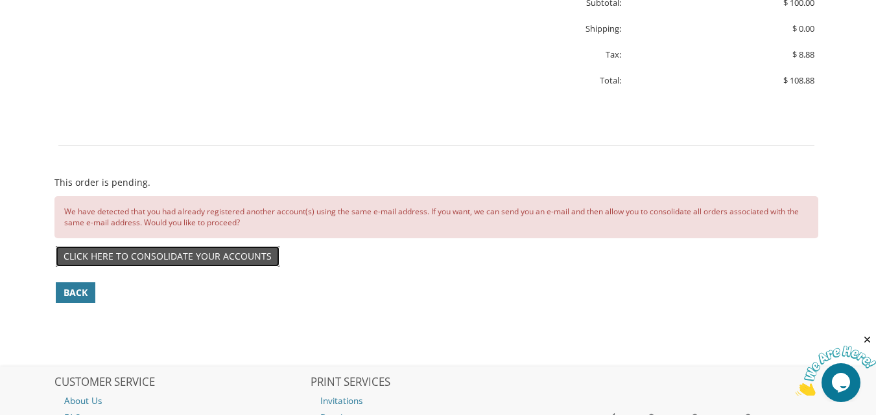
click at [153, 258] on link "Click here to consolidate your accounts" at bounding box center [168, 256] width 224 height 21
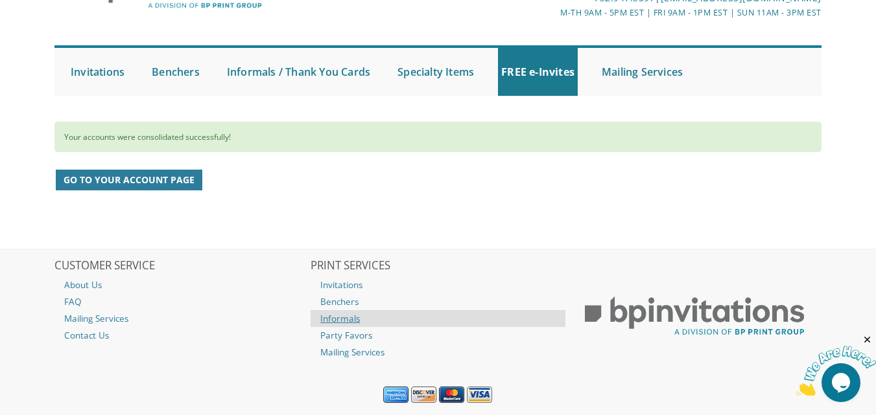
scroll to position [119, 0]
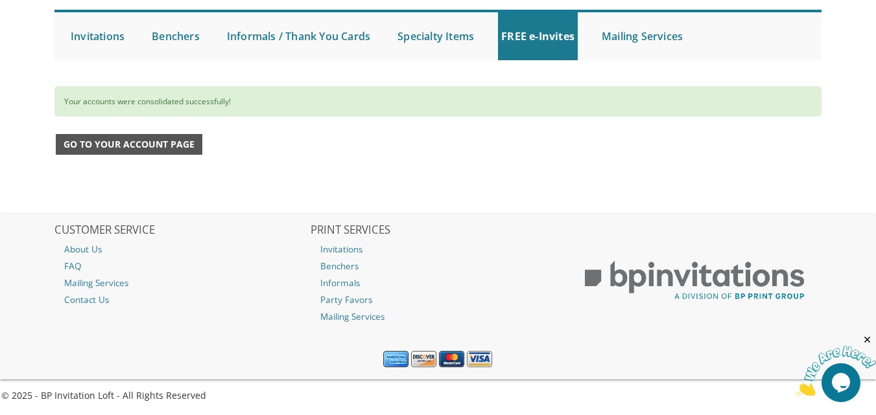
click at [126, 150] on span "Go to your account page" at bounding box center [129, 144] width 131 height 13
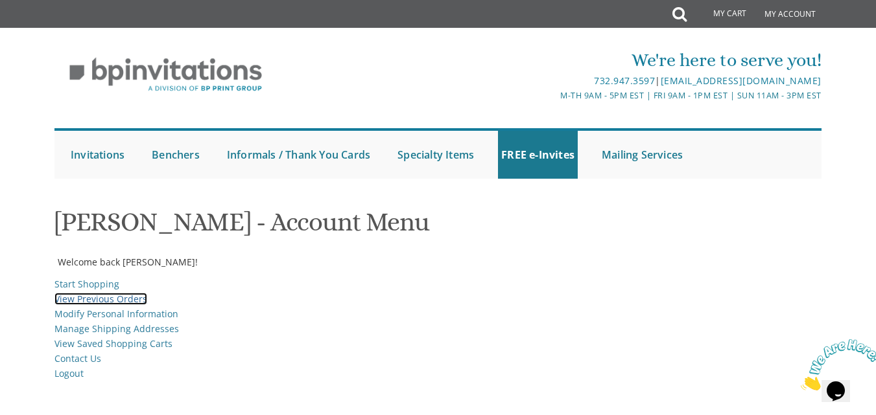
click at [106, 300] on link "View Previous Orders" at bounding box center [100, 299] width 93 height 12
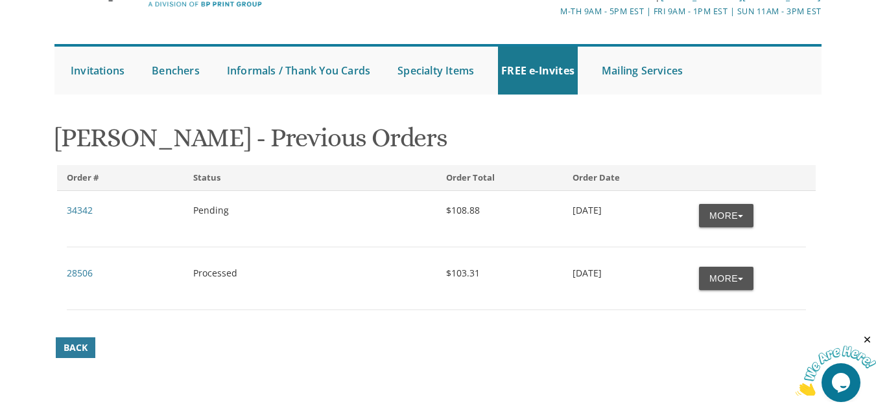
scroll to position [130, 0]
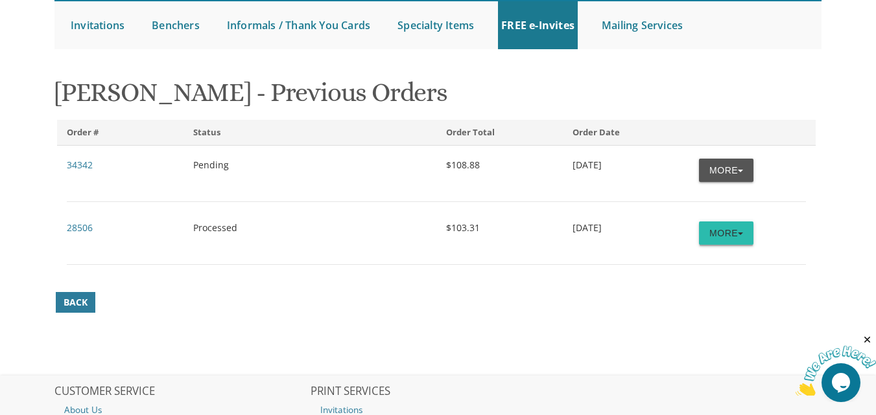
click at [727, 232] on button "More" at bounding box center [726, 233] width 54 height 23
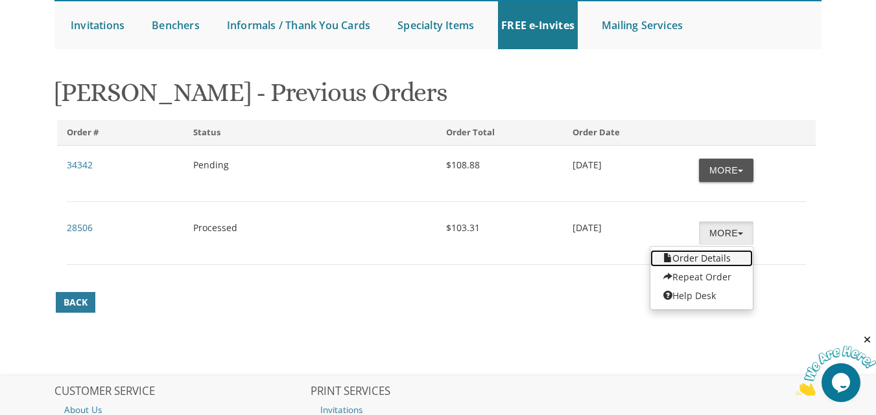
click at [712, 254] on link "Order Details" at bounding box center [701, 258] width 102 height 17
